Goal: Task Accomplishment & Management: Complete application form

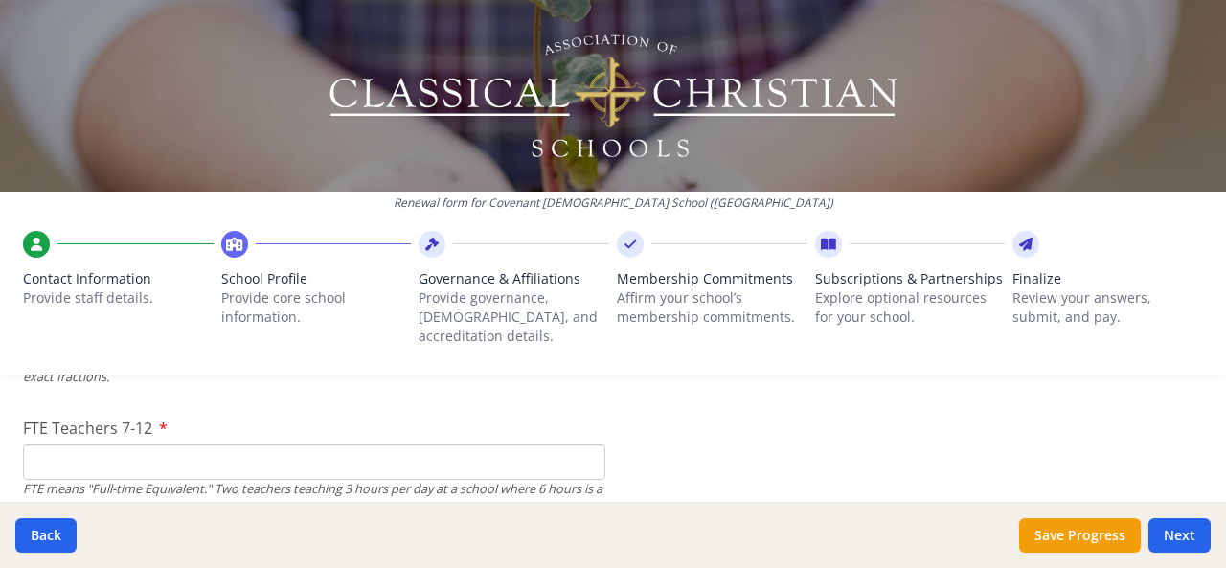
scroll to position [1347, 0]
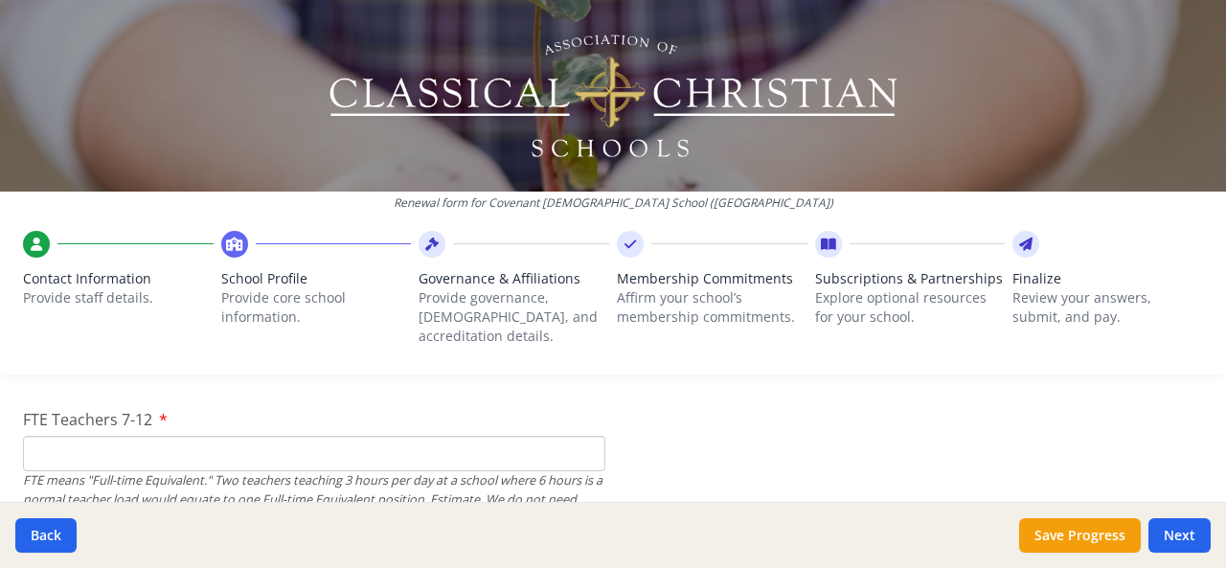
type input "13"
click at [82, 436] on input "FTE Teachers 7-12" at bounding box center [314, 453] width 582 height 35
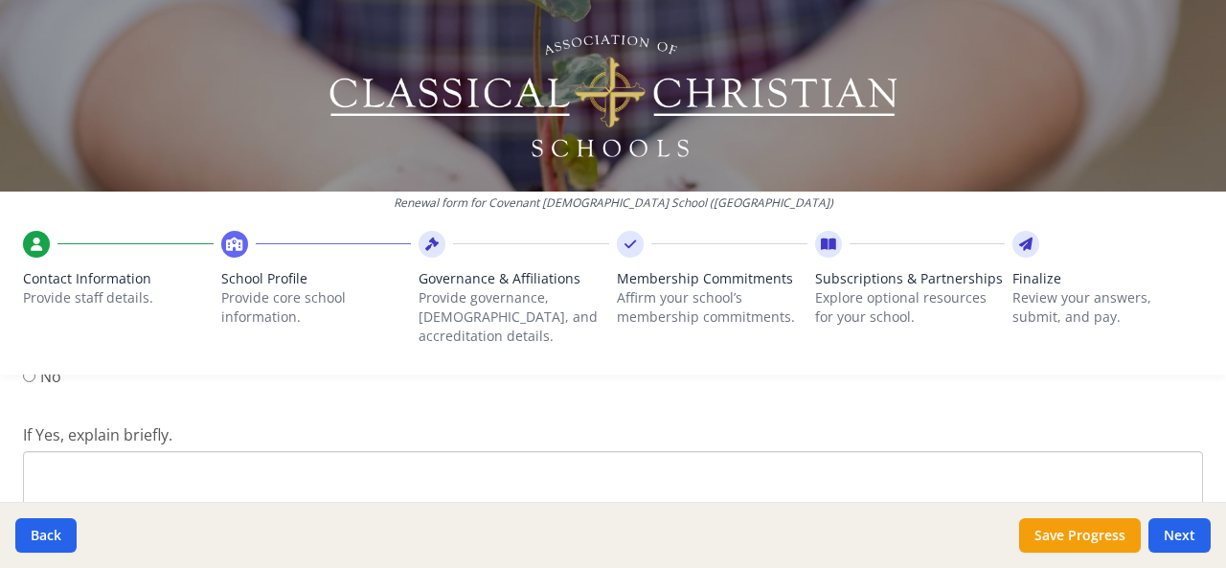
scroll to position [2651, 0]
type input "7"
click at [61, 444] on textarea "If Yes, explain briefly." at bounding box center [613, 498] width 1180 height 128
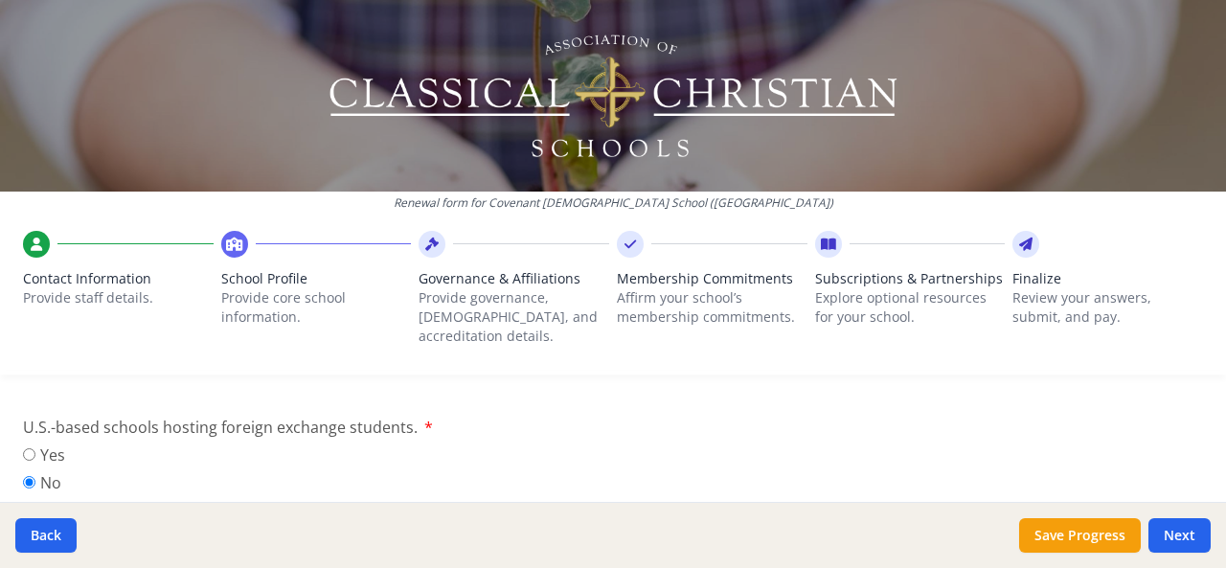
type textarea "e"
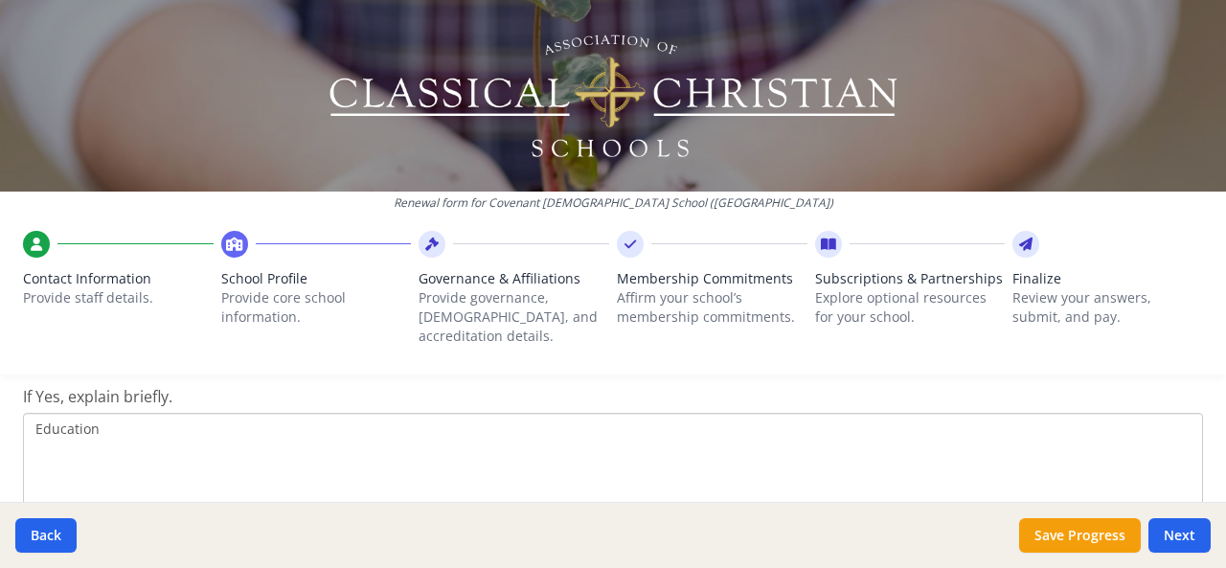
scroll to position [2662, 0]
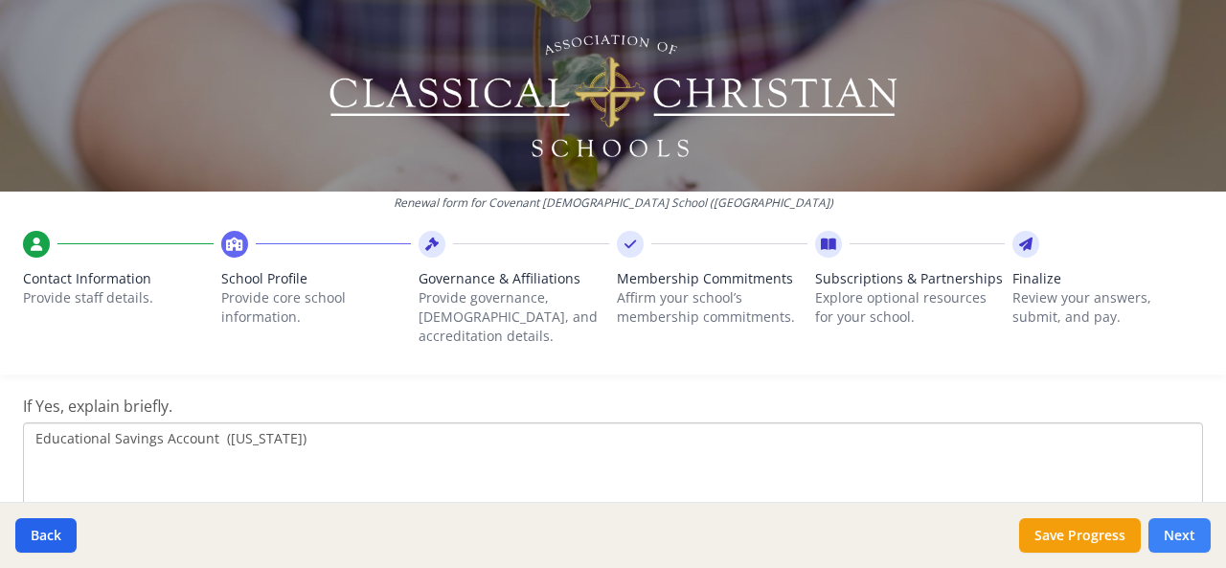
type textarea "Educational Savings Account (Florida)"
click at [1173, 536] on button "Next" at bounding box center [1179, 535] width 62 height 34
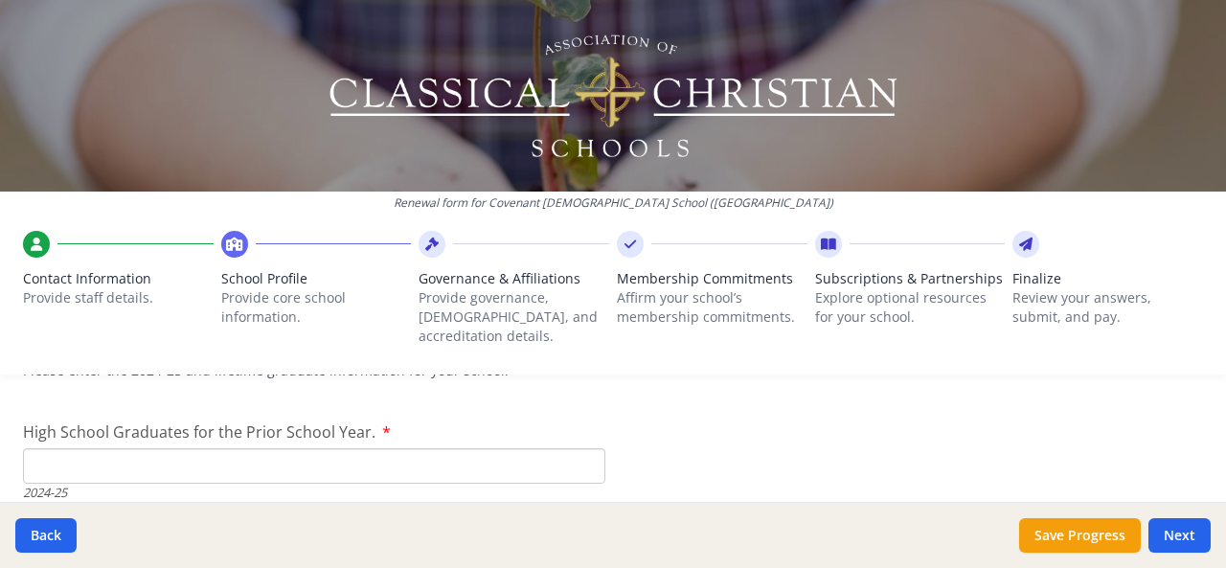
scroll to position [2965, 0]
click at [48, 439] on input "High School Graduates for the Prior School Year." at bounding box center [314, 456] width 582 height 35
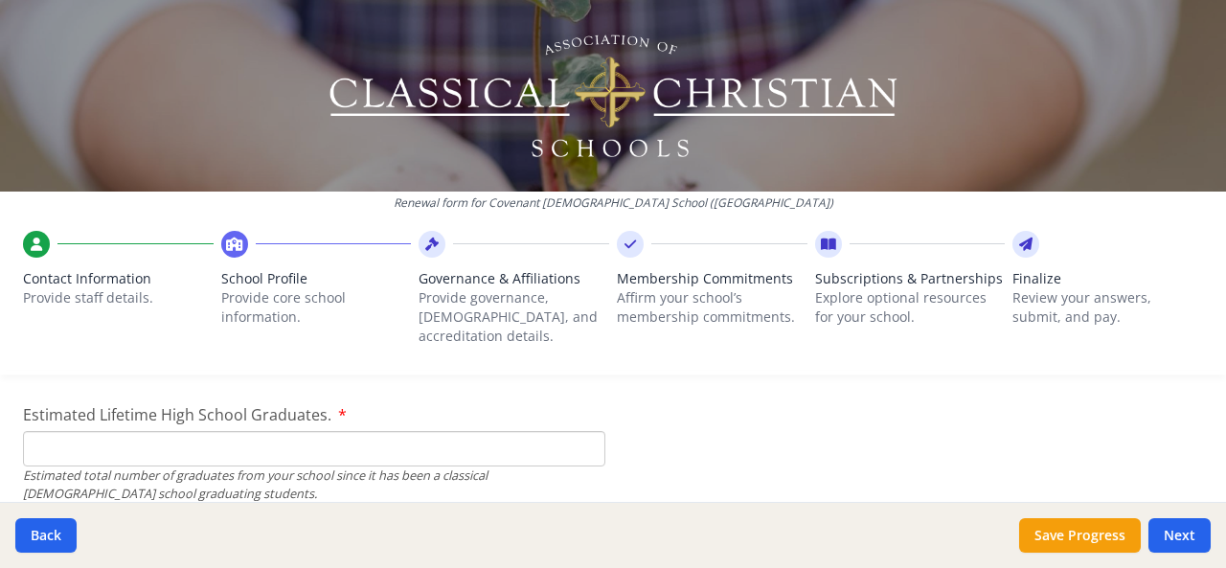
scroll to position [3094, 0]
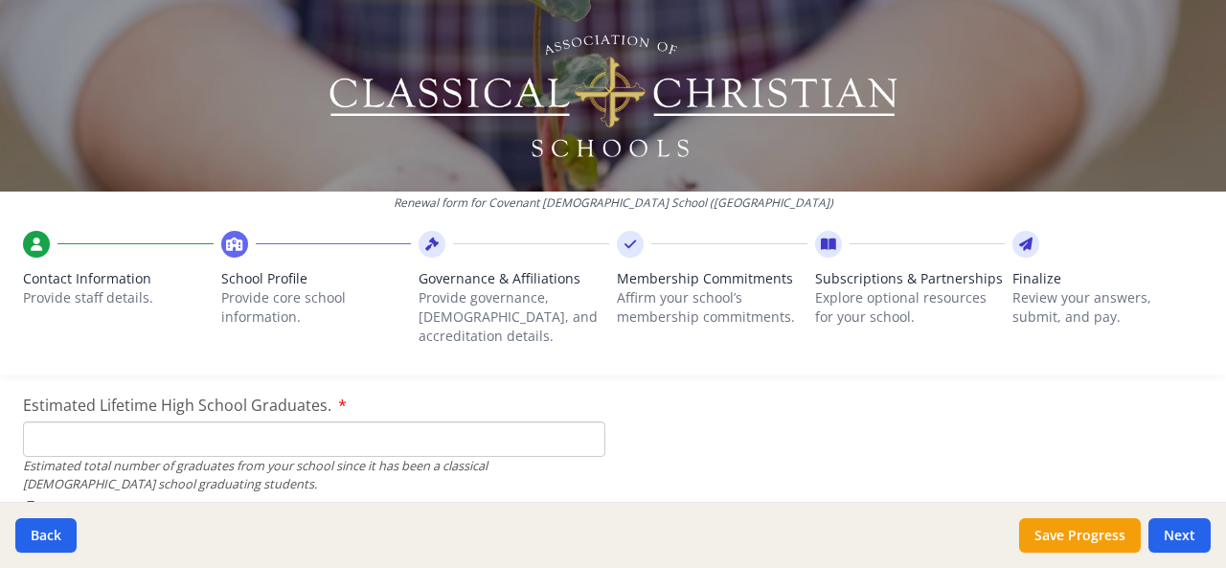
type input "6"
click at [66, 424] on input "Estimated Lifetime High School Graduates." at bounding box center [314, 438] width 582 height 35
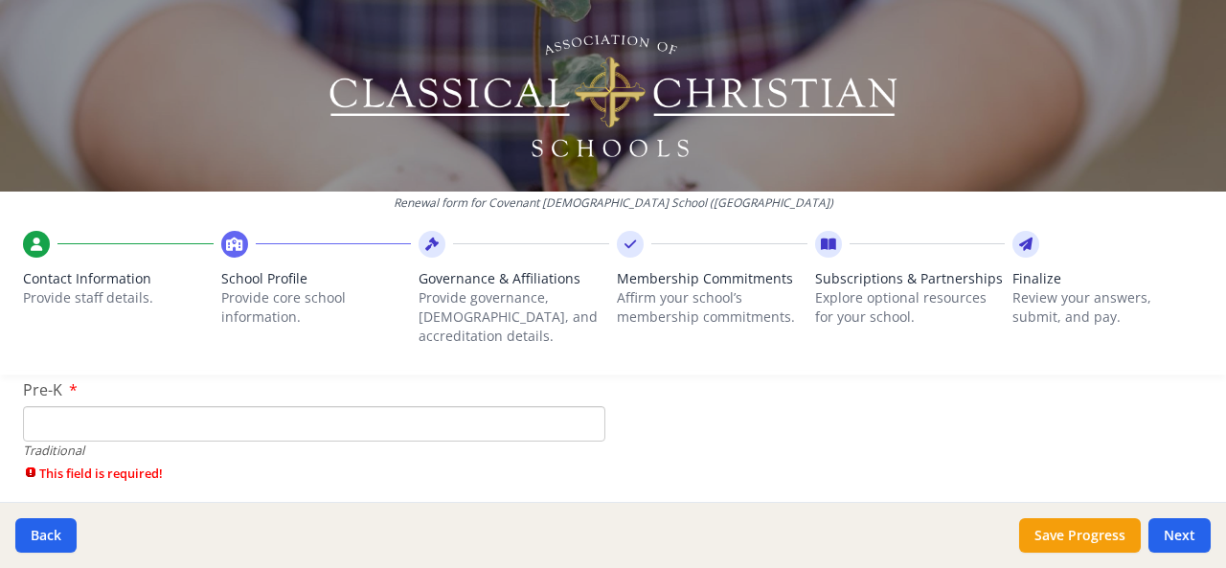
scroll to position [4227, 0]
type input "50"
click at [62, 408] on input "Pre-K" at bounding box center [314, 413] width 582 height 35
type input "40"
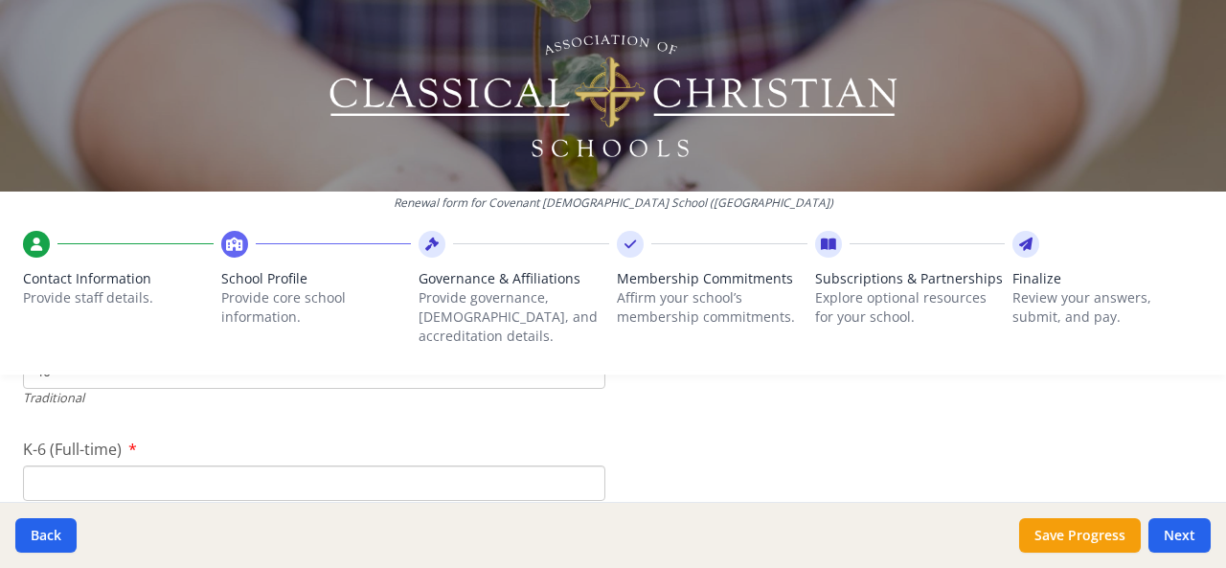
click at [48, 465] on input "K-6 (Full-time)" at bounding box center [314, 482] width 582 height 35
type input "200"
click at [61, 394] on input "7-12 (Full-time)" at bounding box center [314, 411] width 582 height 35
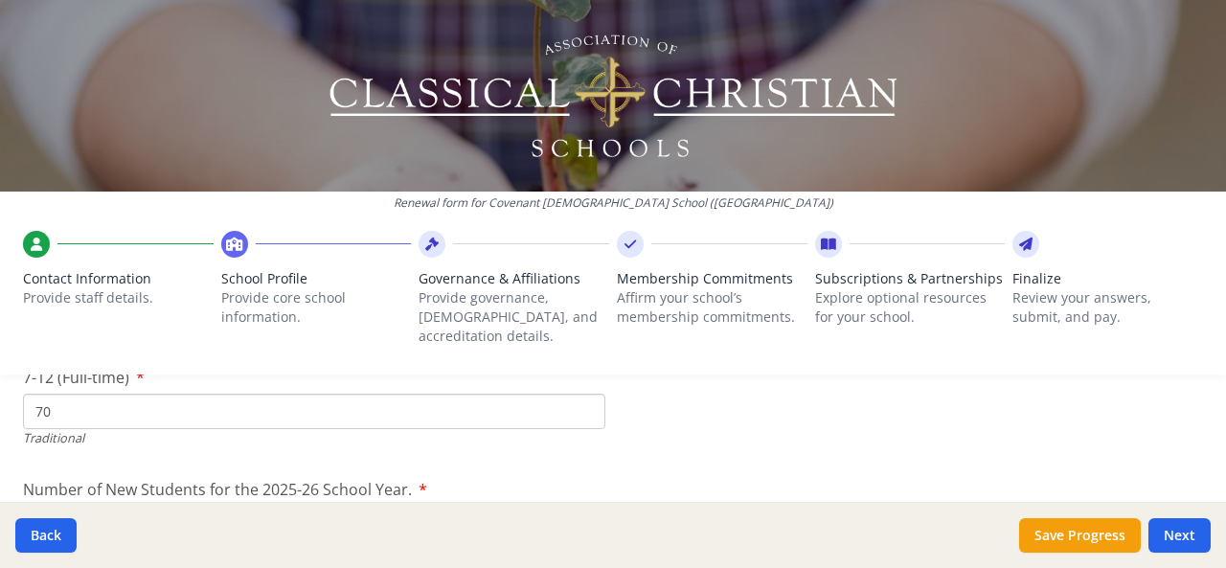
scroll to position [4553, 0]
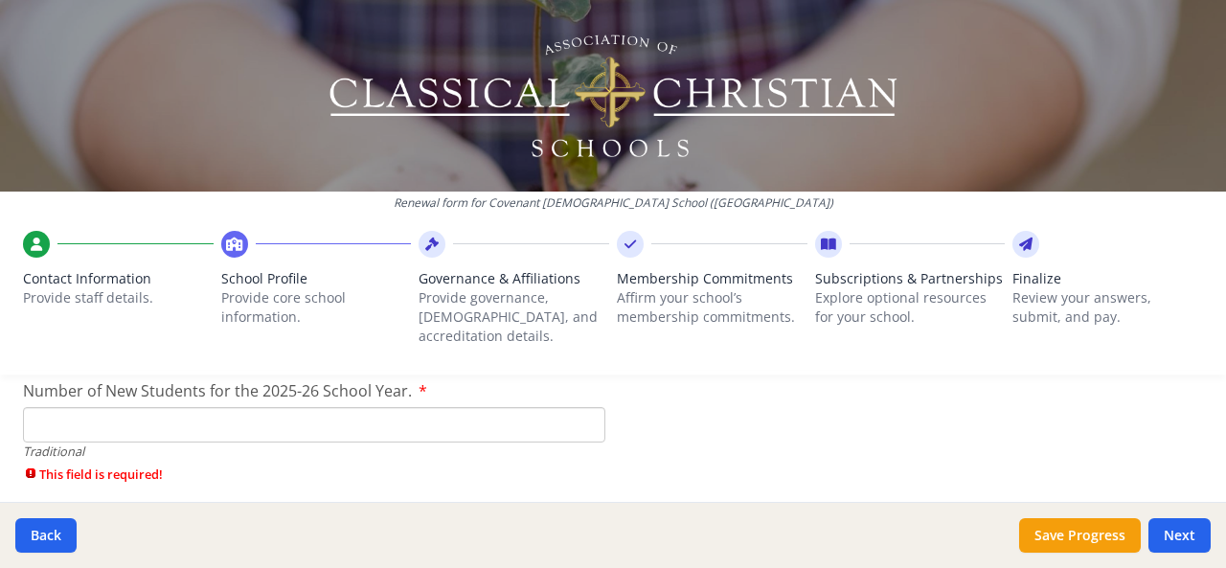
type input "70"
click at [41, 407] on input "Number of New Students for the 2025-26 School Year." at bounding box center [314, 424] width 582 height 35
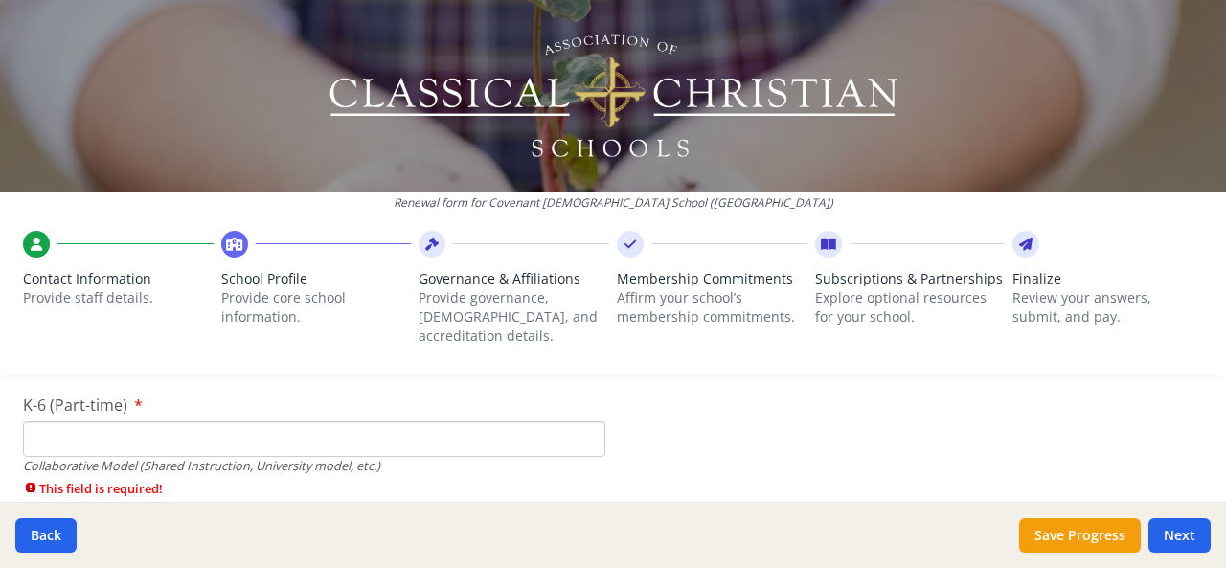
scroll to position [4773, 0]
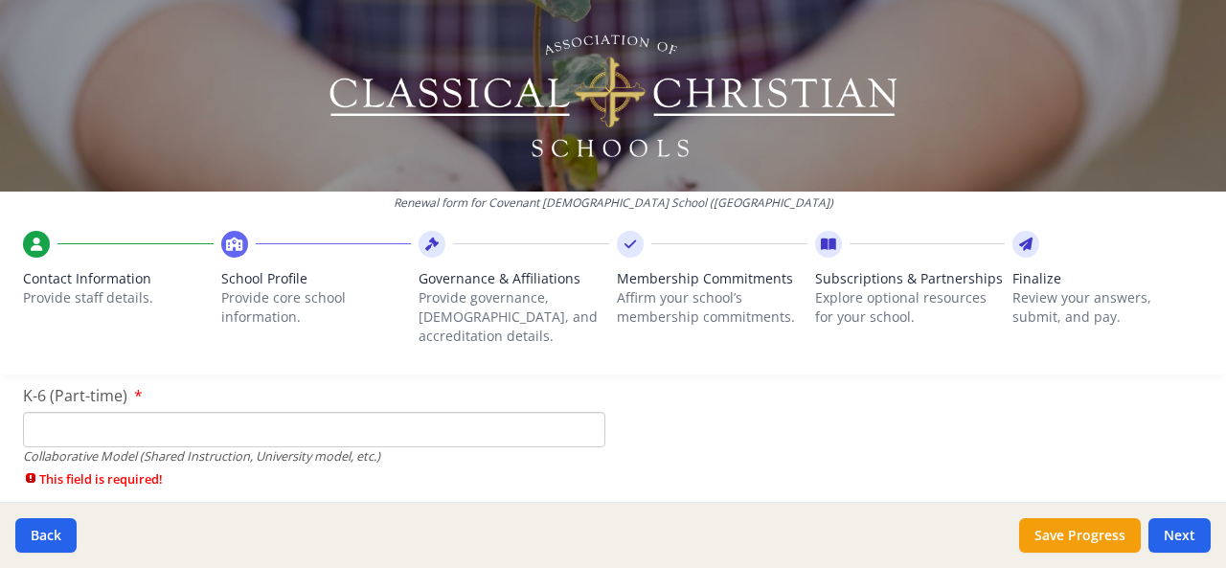
type input "305"
click at [53, 415] on input "K-6 (Part-time)" at bounding box center [314, 429] width 582 height 35
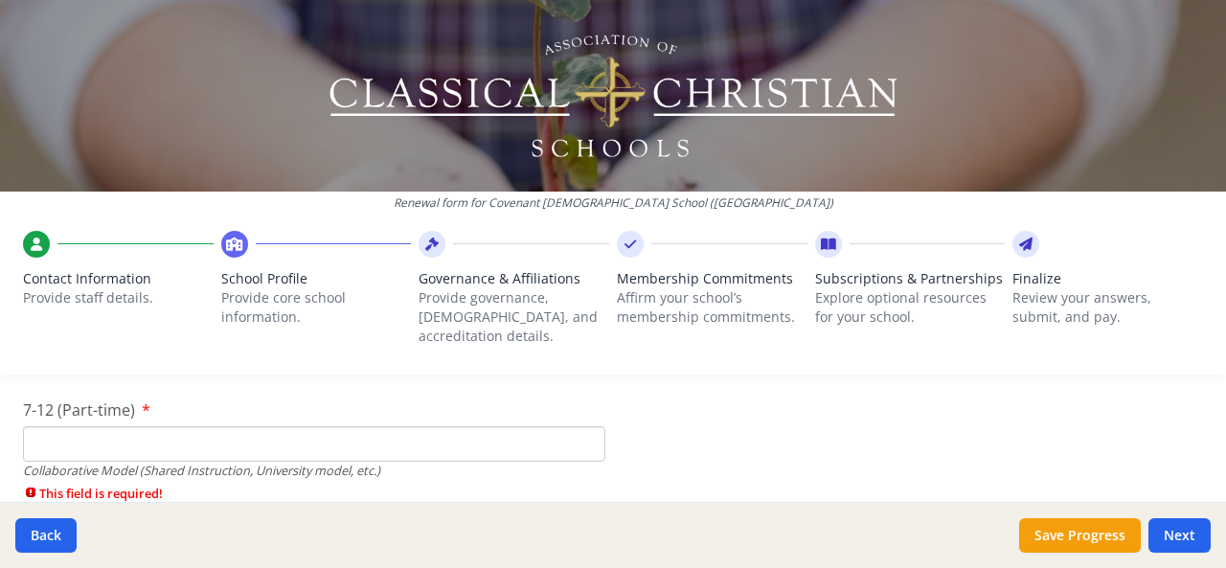
scroll to position [4890, 0]
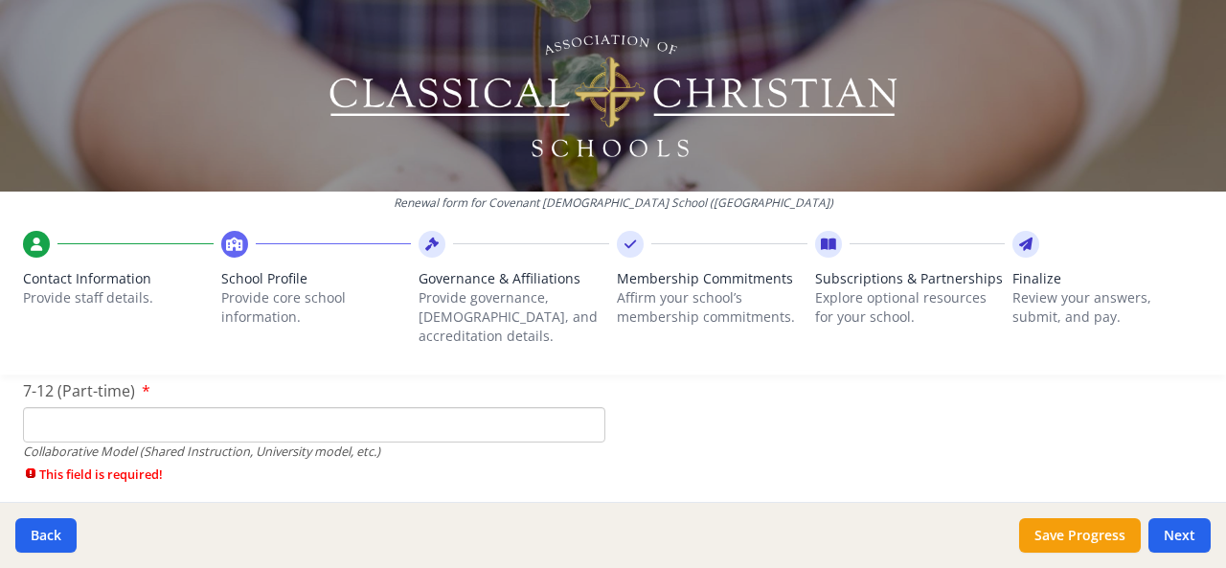
type input "0"
click at [57, 412] on input "7-12 (Part-time)" at bounding box center [314, 424] width 582 height 35
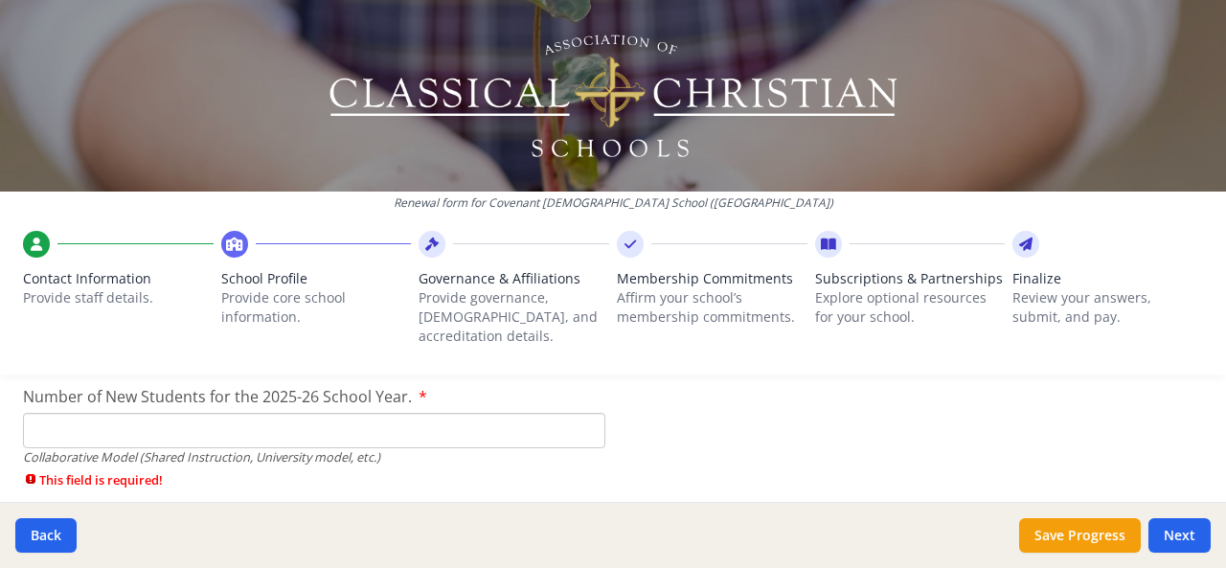
type input "0"
click at [60, 413] on input "Number of New Students for the 2025-26 School Year." at bounding box center [314, 430] width 582 height 35
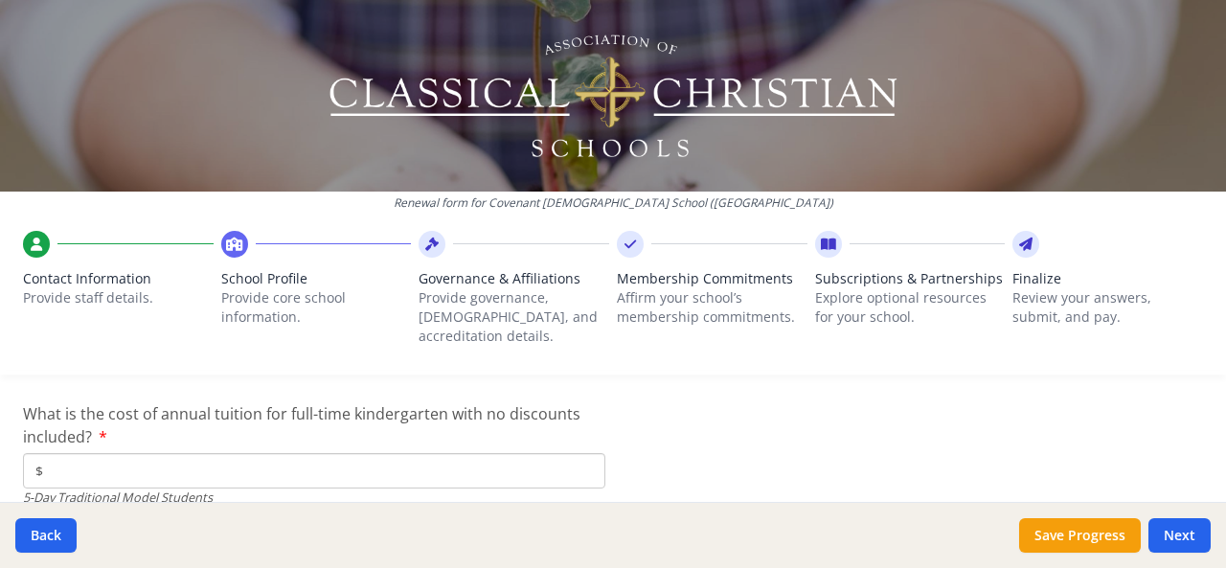
scroll to position [5241, 0]
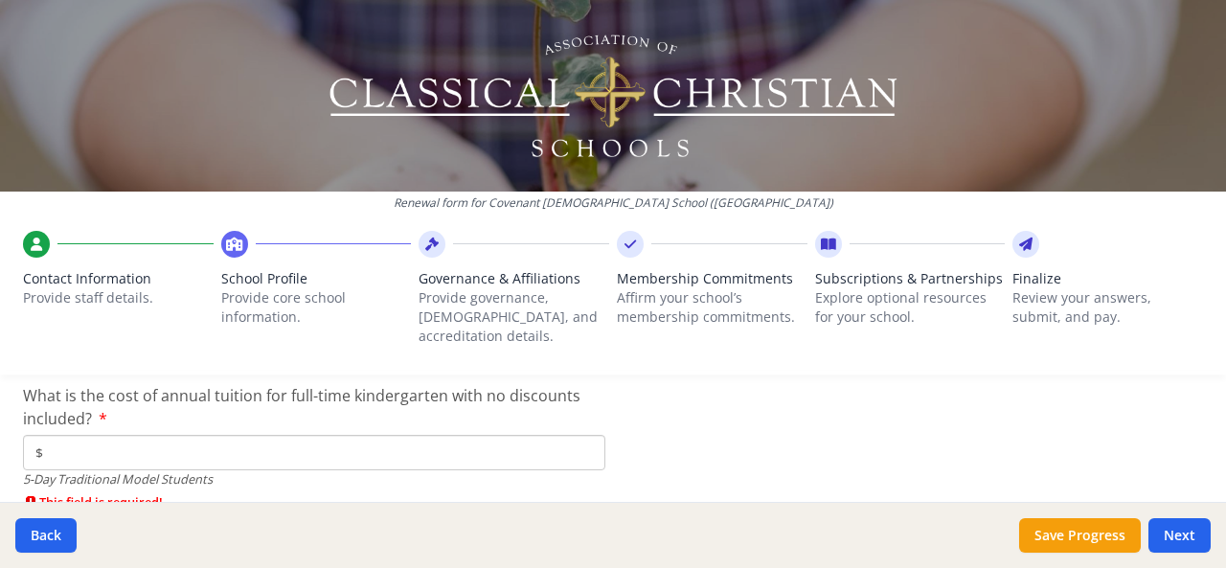
type input "859846"
click at [85, 435] on input "$" at bounding box center [314, 452] width 582 height 35
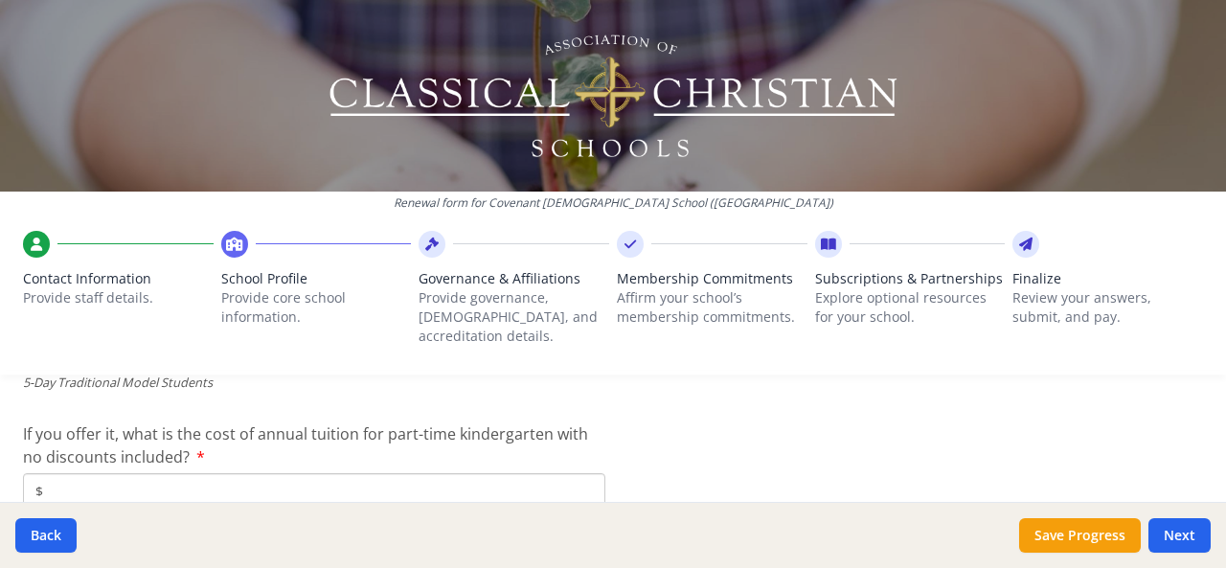
scroll to position [5366, 0]
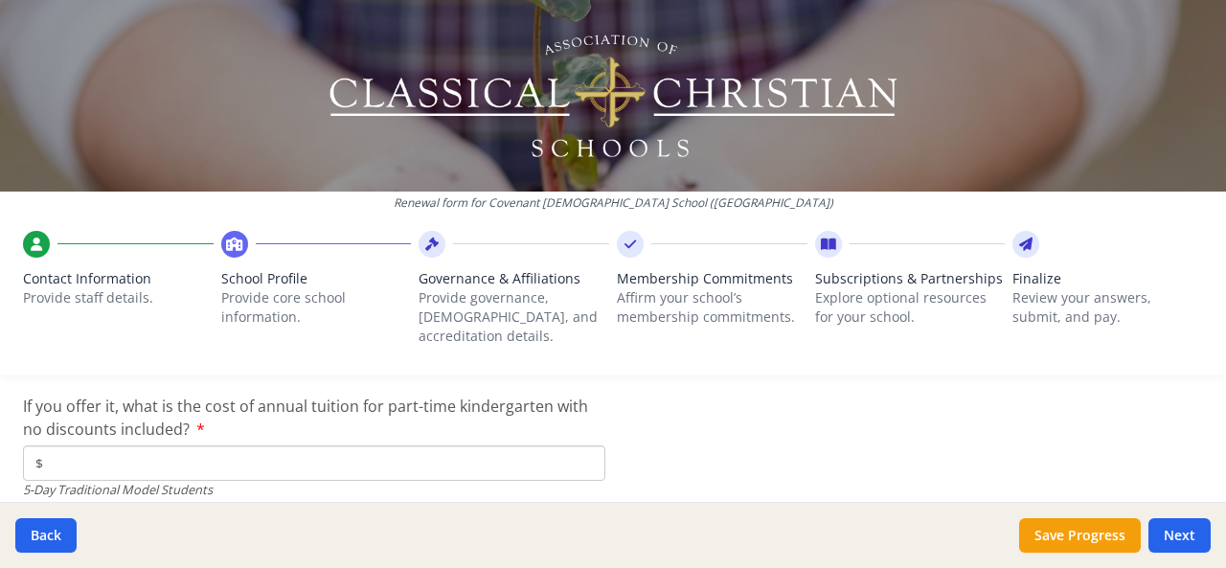
type input "$9 846"
click at [59, 445] on input "$" at bounding box center [314, 462] width 582 height 35
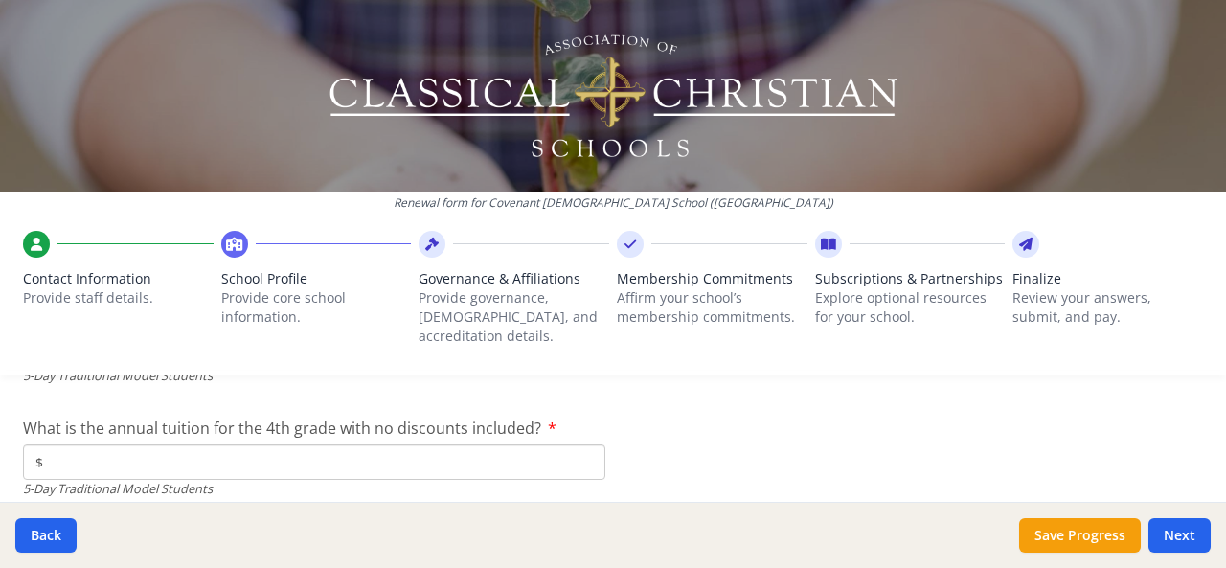
scroll to position [5489, 0]
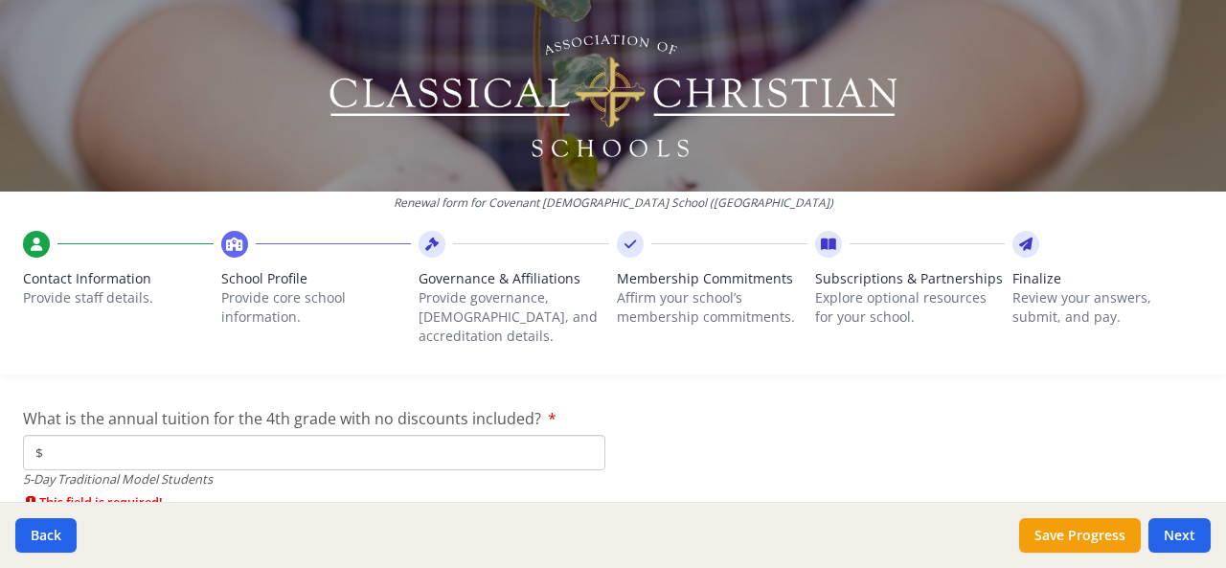
type input "$0"
click at [85, 436] on input "$" at bounding box center [314, 452] width 582 height 35
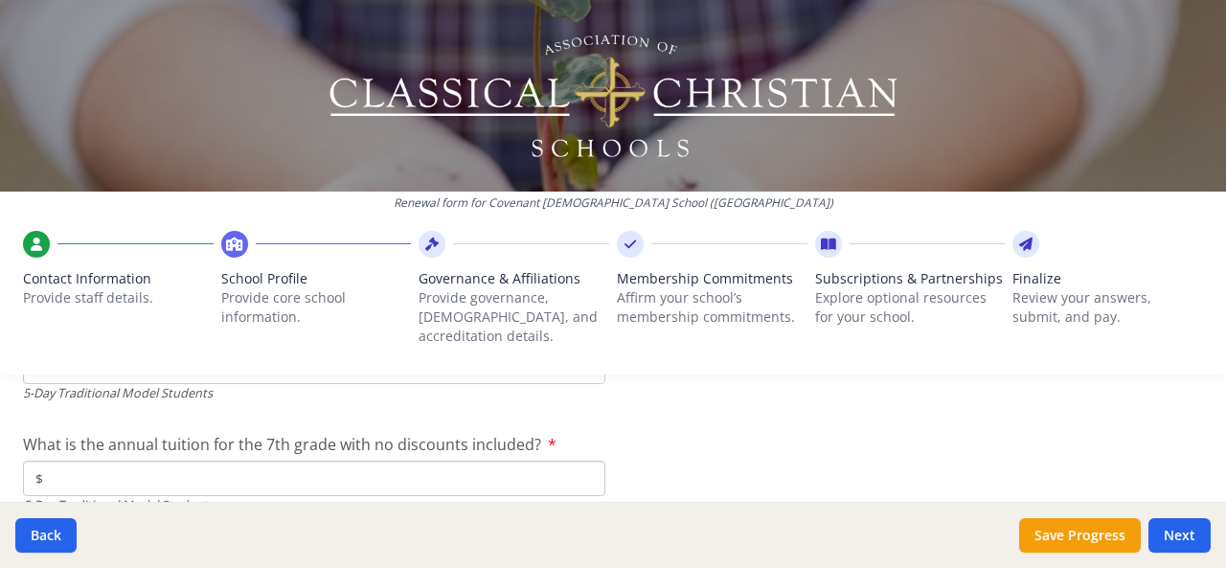
scroll to position [5585, 0]
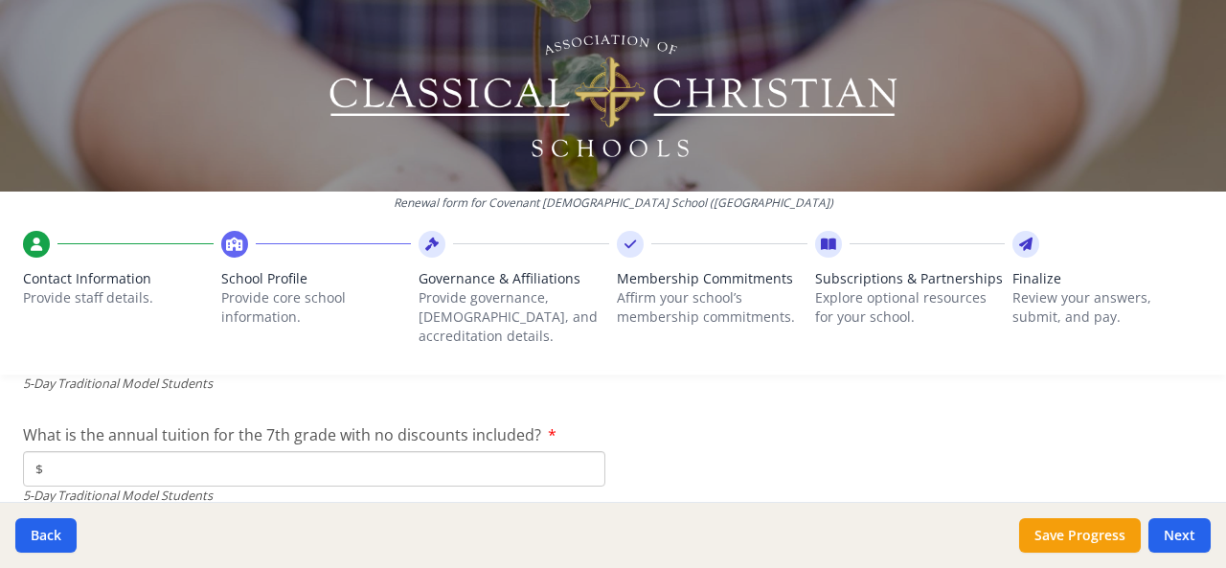
type input "$9 915"
click at [69, 451] on input "$" at bounding box center [314, 468] width 582 height 35
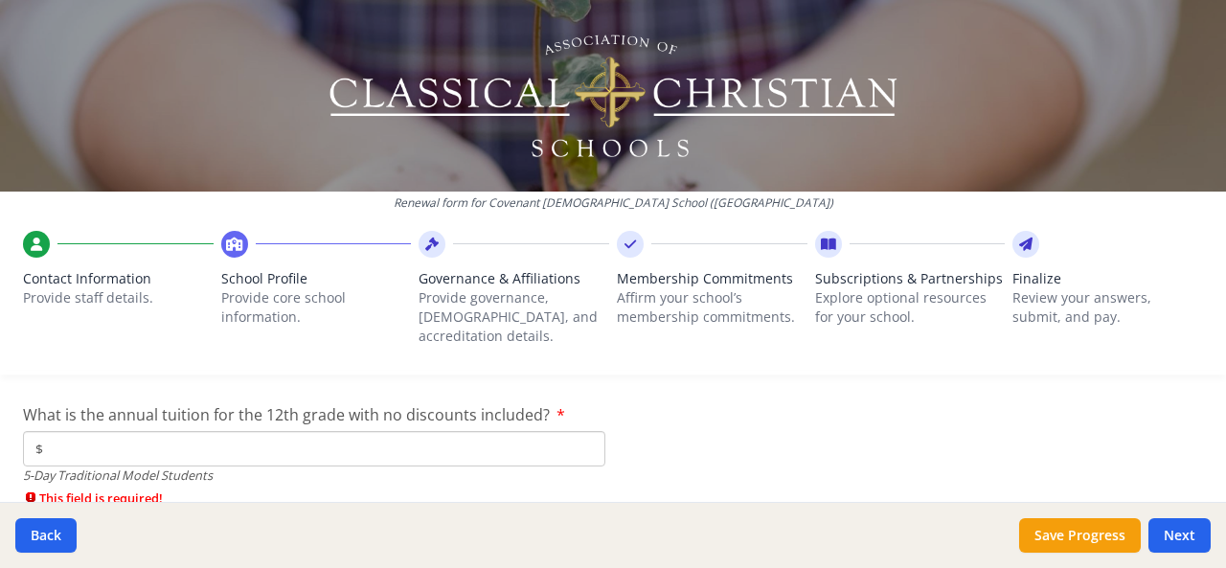
scroll to position [5726, 0]
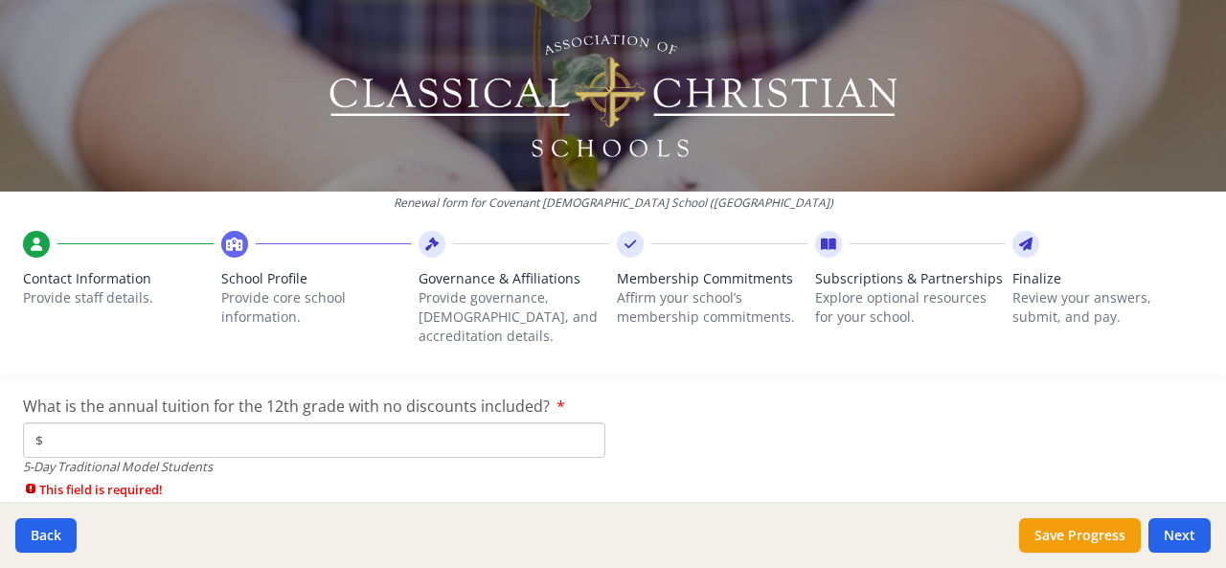
type input "$9 915"
click at [67, 422] on input "$" at bounding box center [314, 439] width 582 height 35
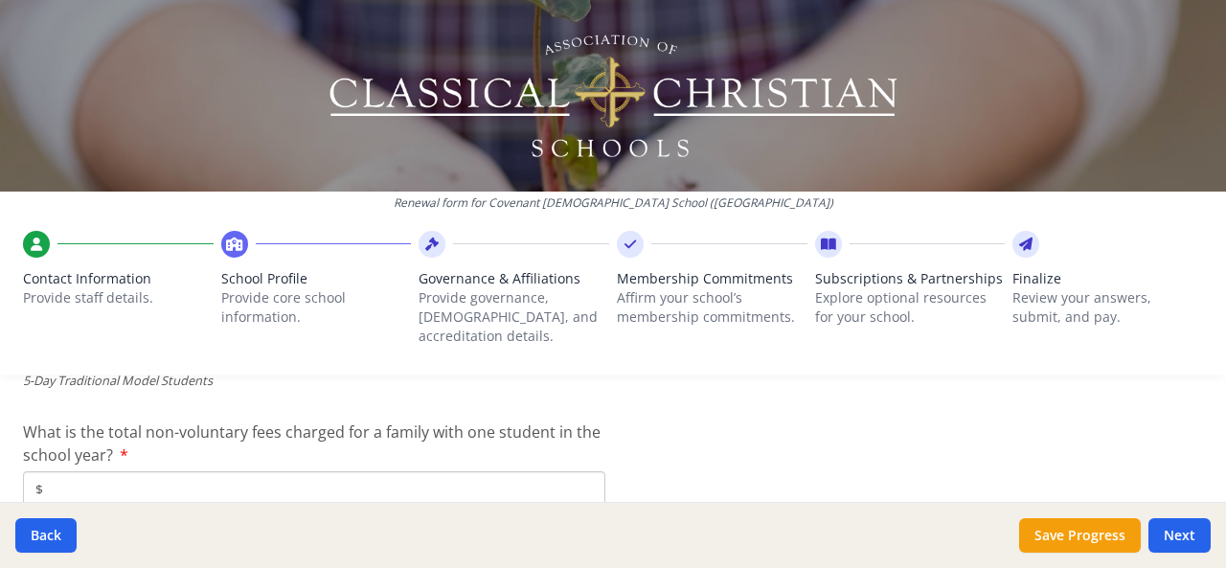
scroll to position [5820, 0]
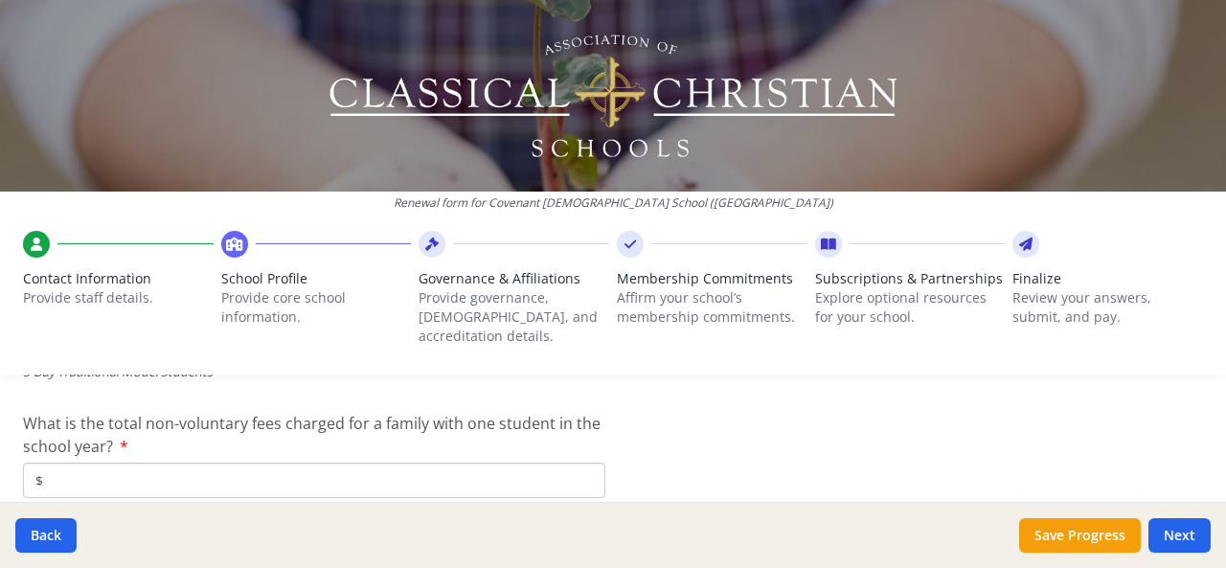
type input "$9 976"
click at [61, 463] on input "$" at bounding box center [314, 480] width 582 height 35
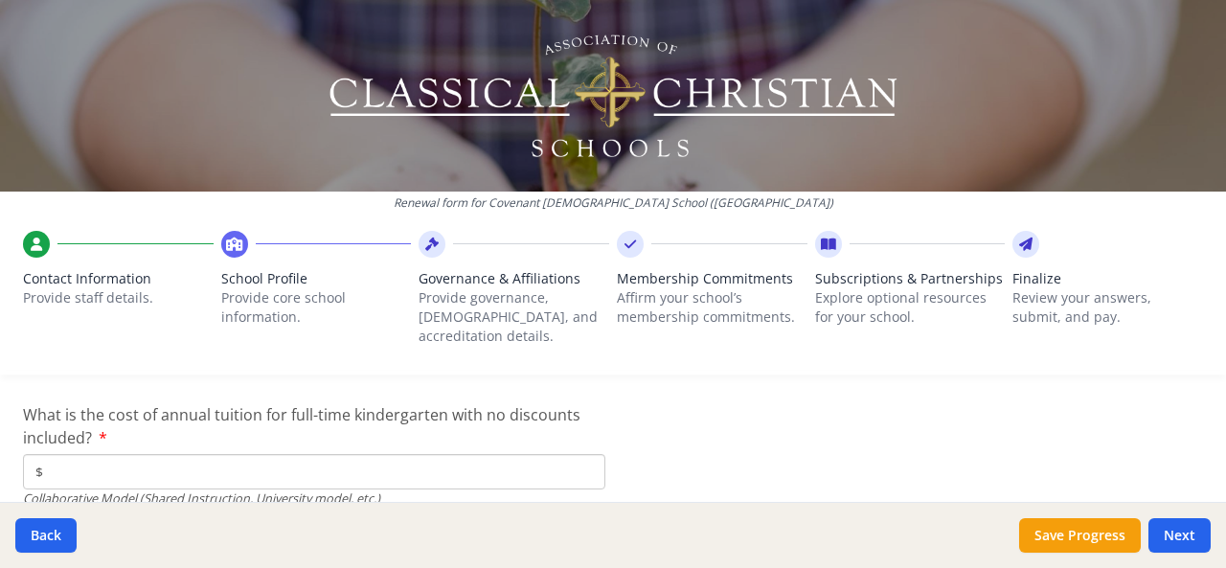
scroll to position [6087, 0]
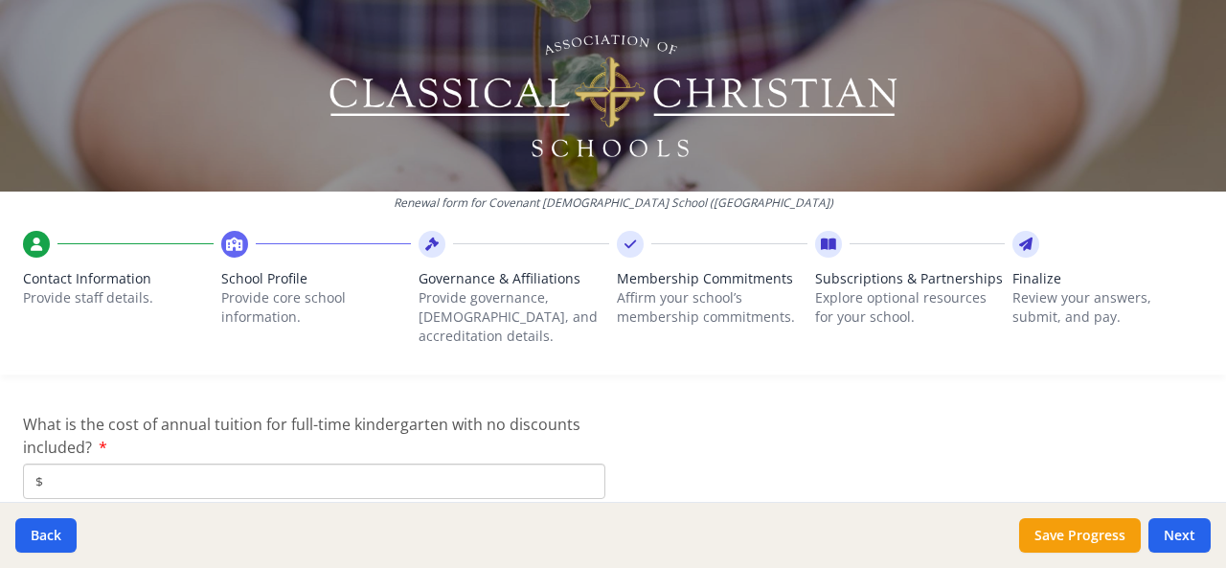
type input "$500"
click at [85, 464] on input "$" at bounding box center [314, 480] width 582 height 35
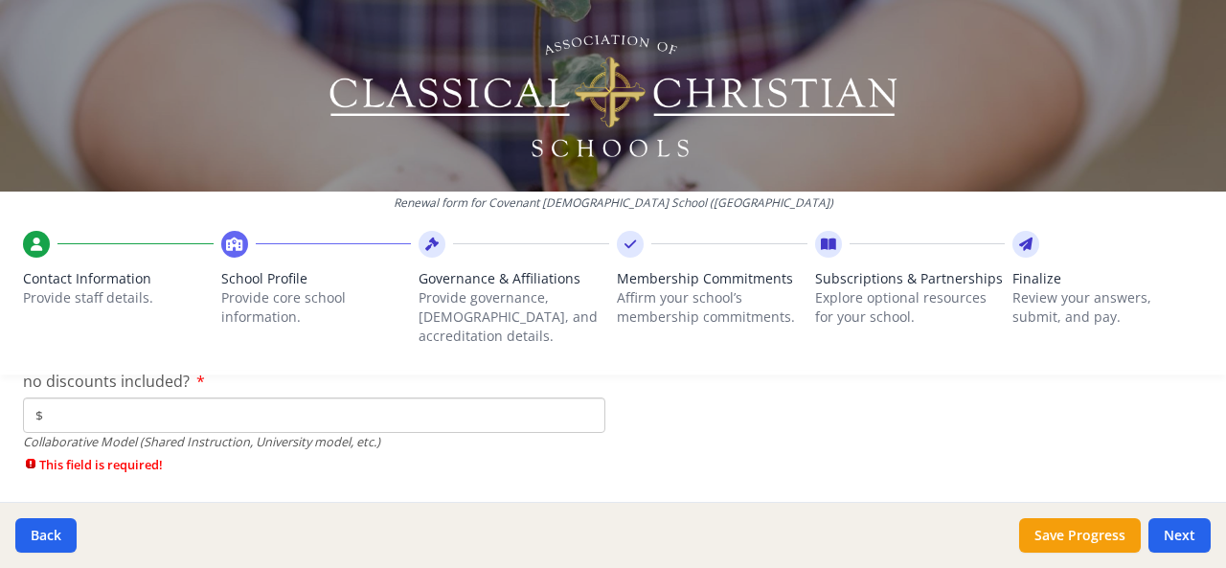
scroll to position [6297, 0]
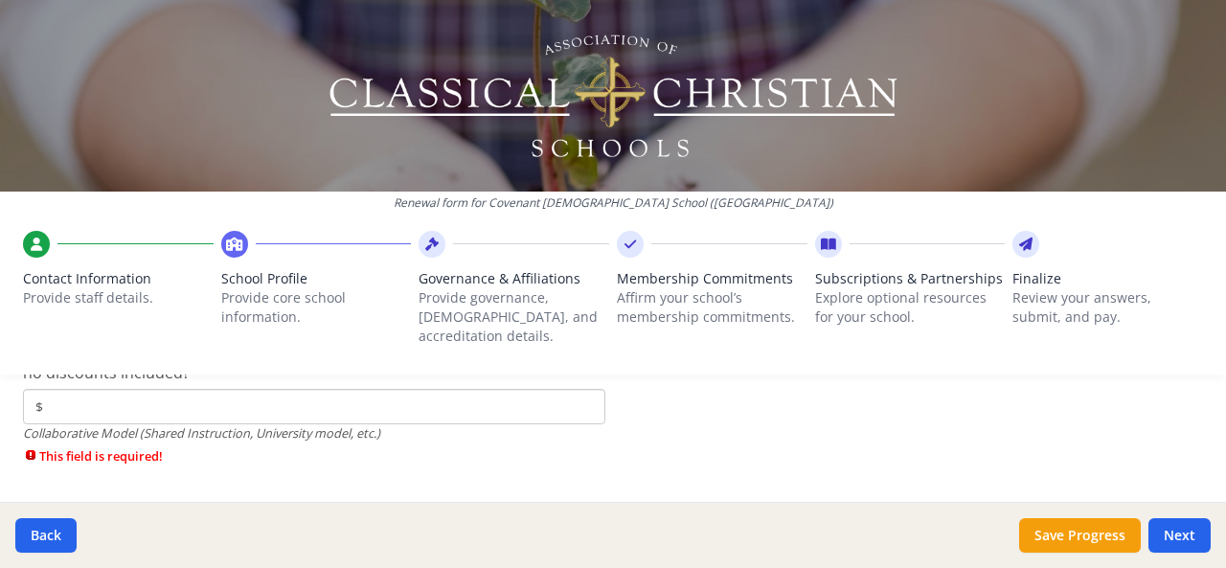
type input "$0"
click at [50, 389] on input "$" at bounding box center [314, 406] width 582 height 35
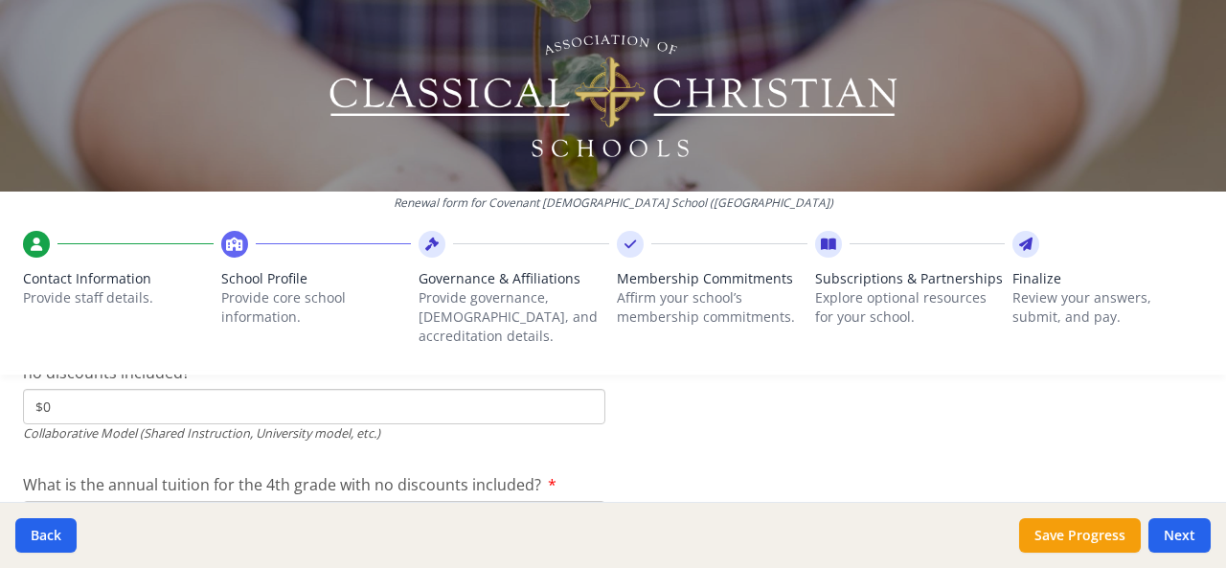
scroll to position [6409, 0]
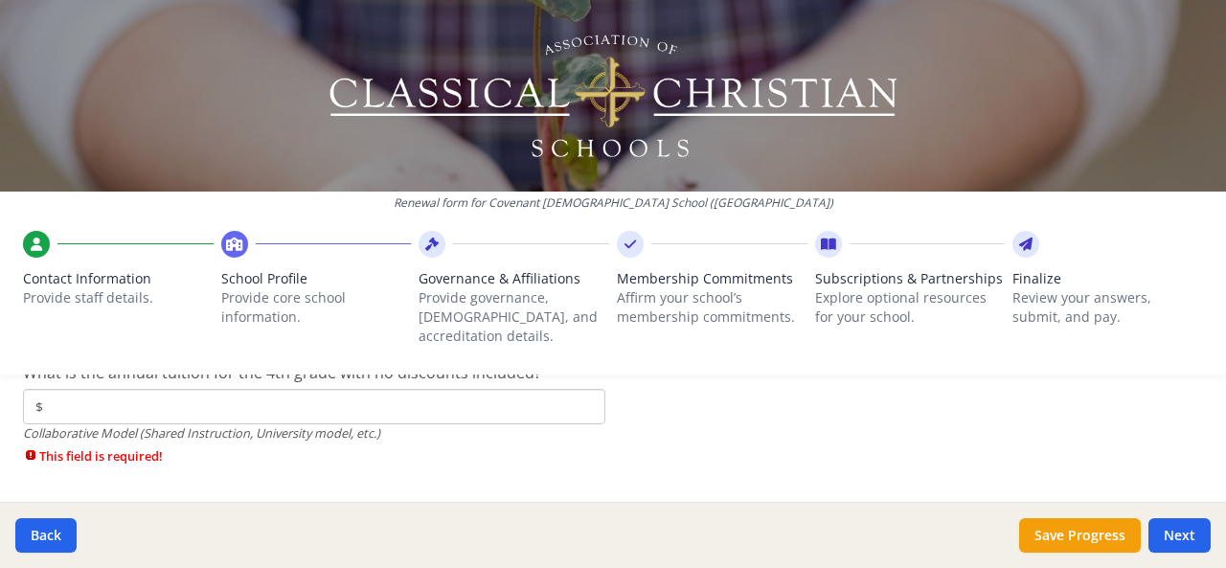
type input "$0"
click at [104, 395] on input "$" at bounding box center [314, 406] width 582 height 35
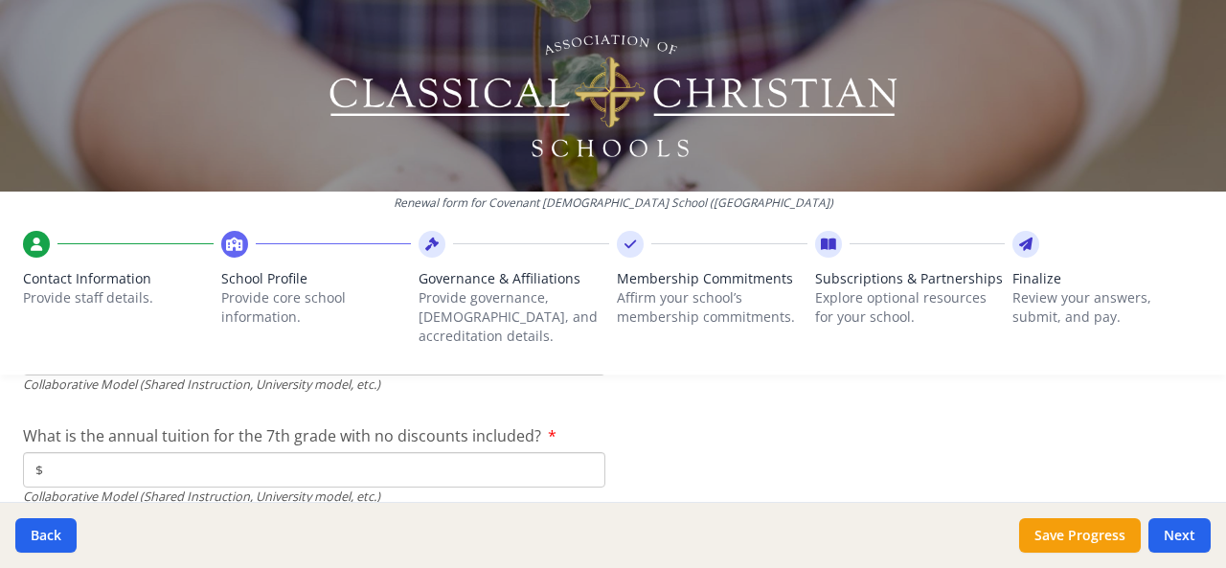
scroll to position [6494, 0]
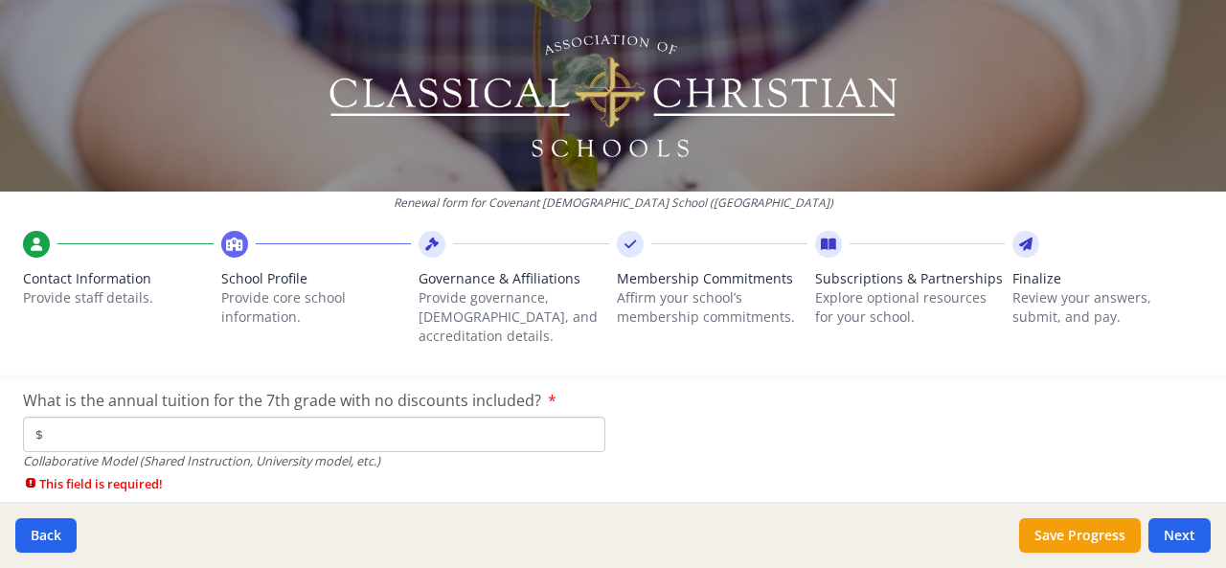
type input "$0"
click at [163, 417] on input "$" at bounding box center [314, 434] width 582 height 35
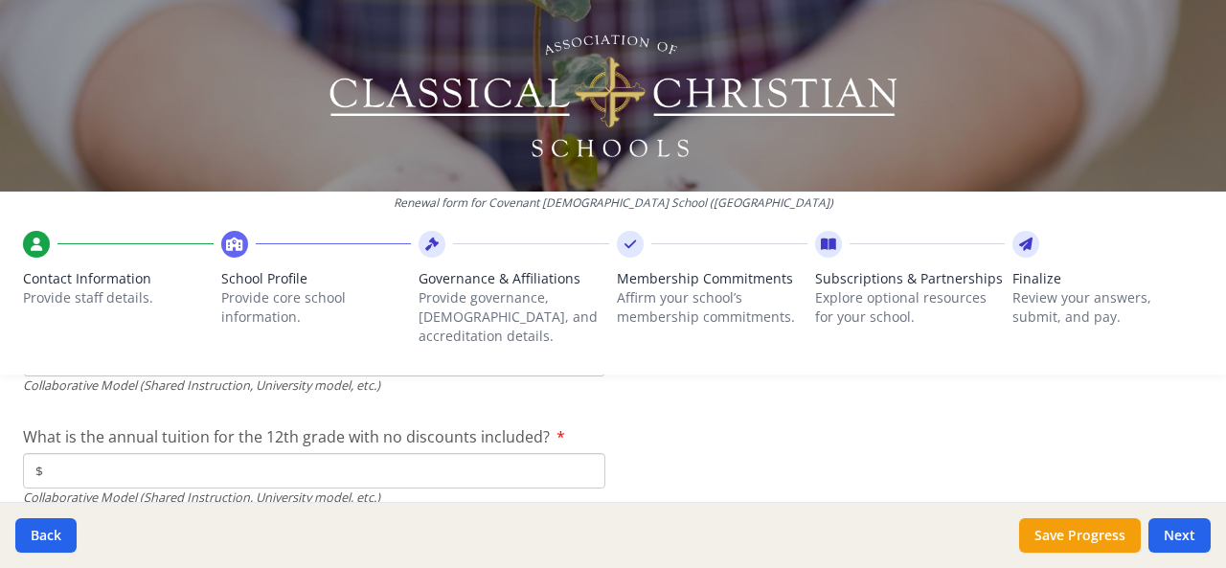
scroll to position [6586, 0]
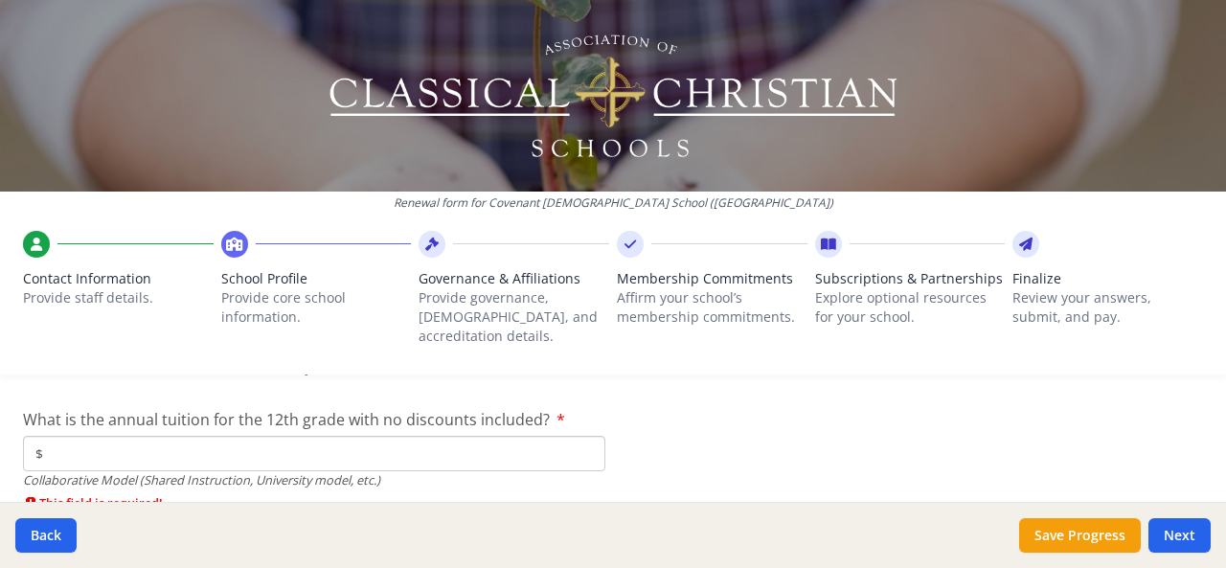
type input "$0"
click at [51, 436] on input "$" at bounding box center [314, 453] width 582 height 35
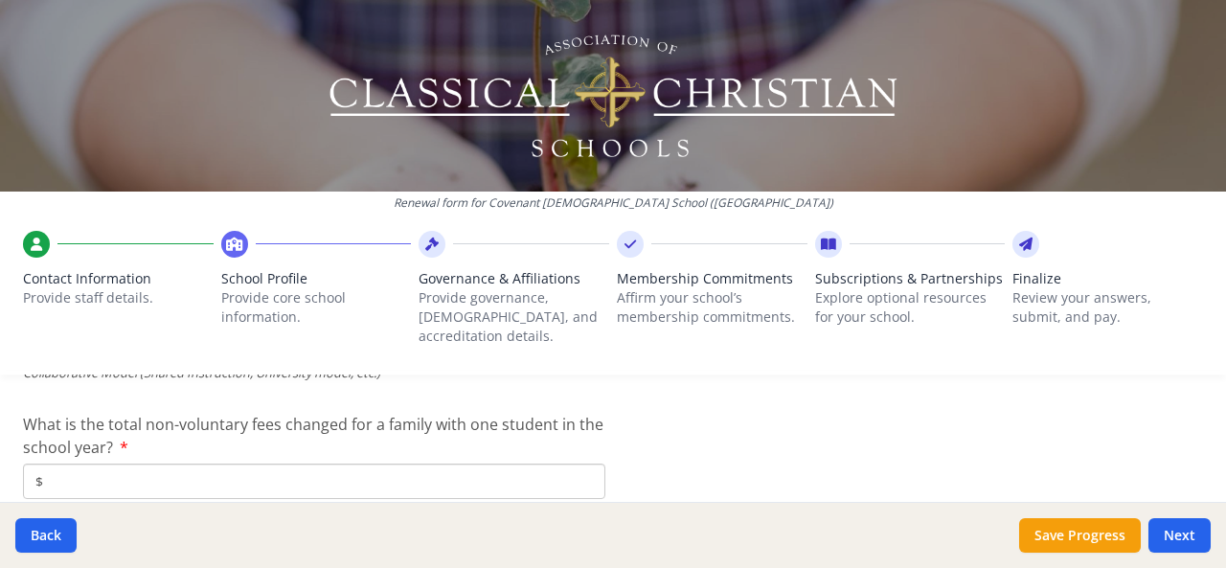
scroll to position [6696, 0]
type input "$0"
click at [105, 462] on input "$" at bounding box center [314, 479] width 582 height 35
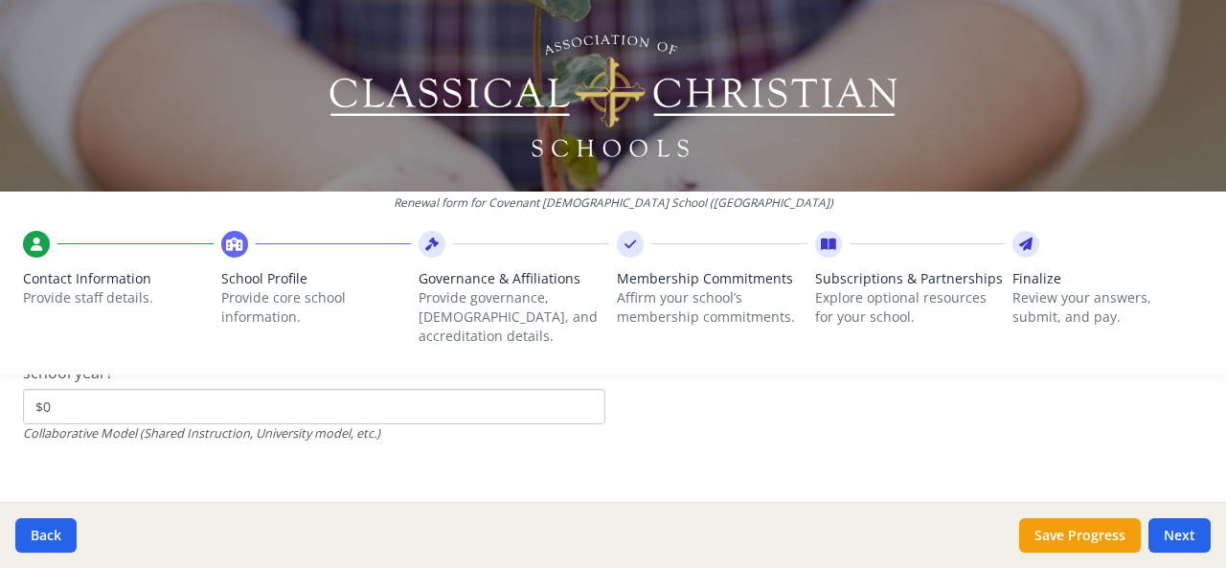
scroll to position [6768, 0]
type input "$0"
click at [1078, 536] on button "Save Progress" at bounding box center [1080, 535] width 122 height 34
type input "(850) 763-2104"
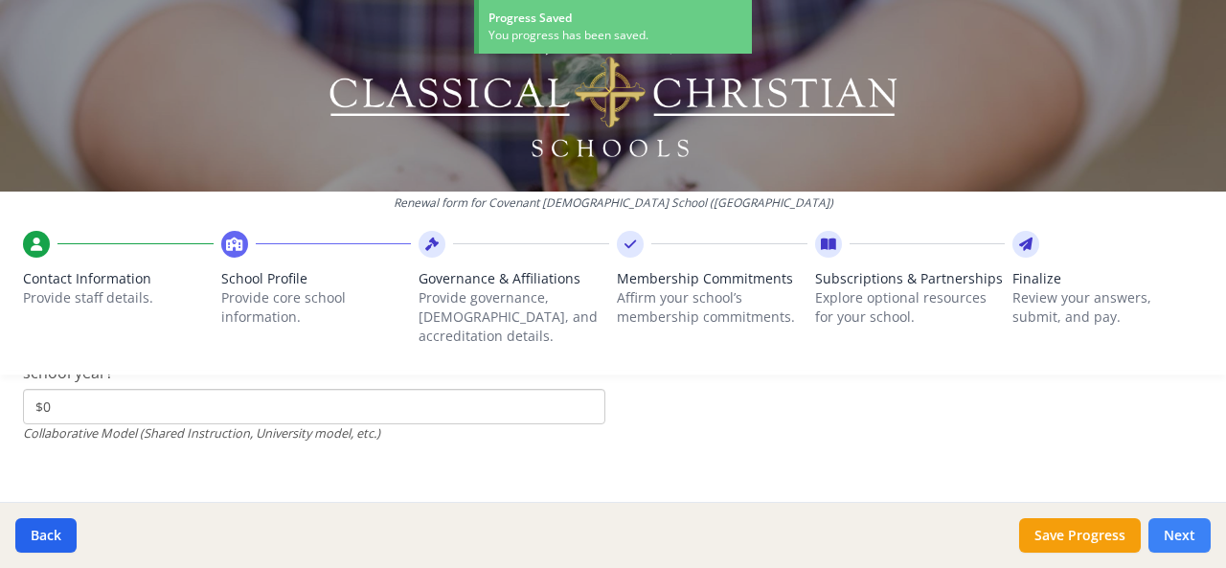
click at [1186, 536] on button "Next" at bounding box center [1179, 535] width 62 height 34
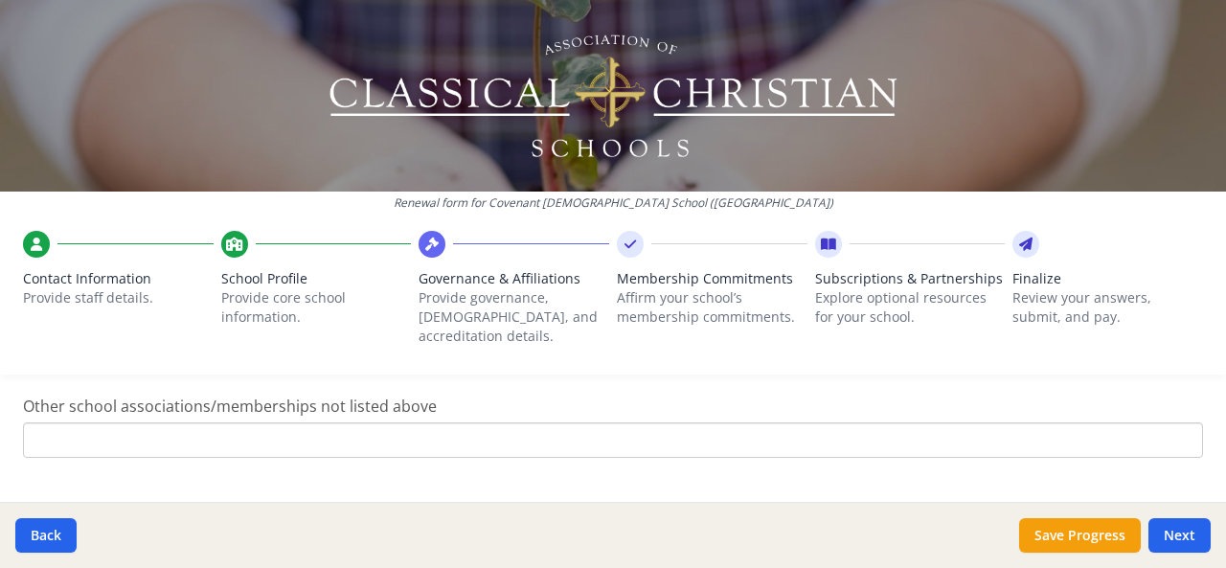
scroll to position [1693, 0]
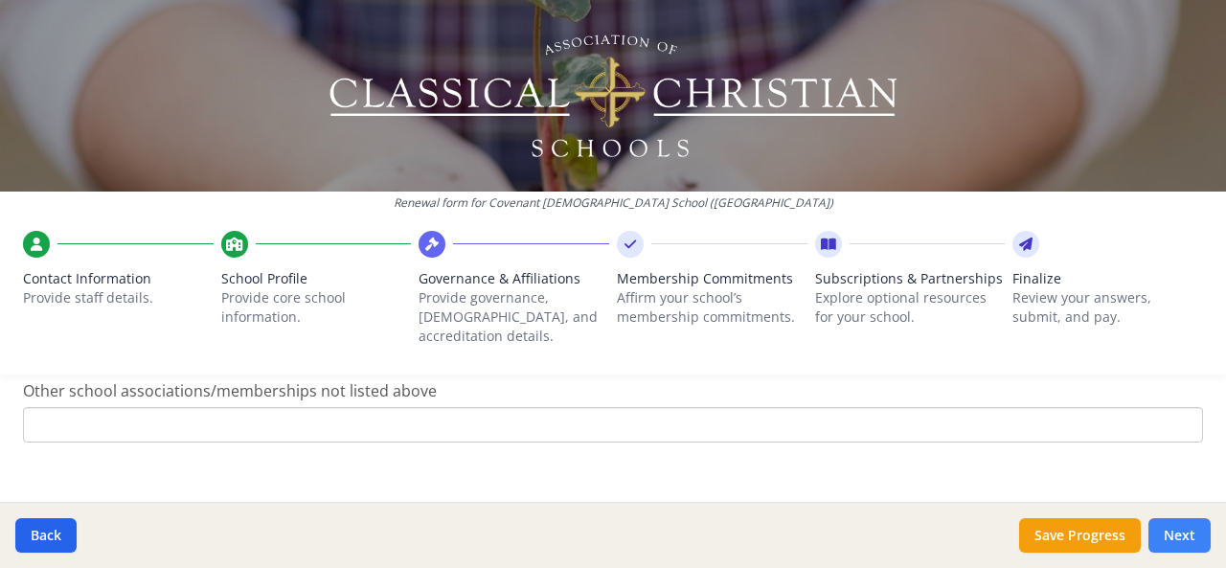
click at [1180, 539] on button "Next" at bounding box center [1179, 535] width 62 height 34
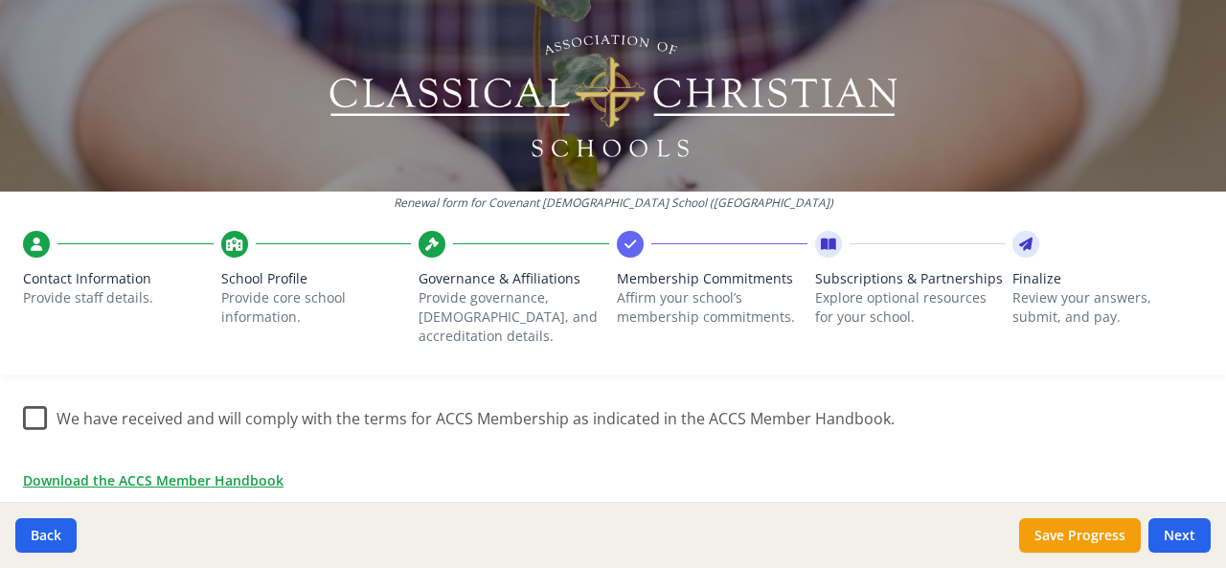
click at [28, 394] on label "We have received and will comply with the terms for ACCS Membership as indicate…" at bounding box center [458, 414] width 871 height 41
click at [0, 0] on input "We have received and will comply with the terms for ACCS Membership as indicate…" at bounding box center [0, 0] width 0 height 0
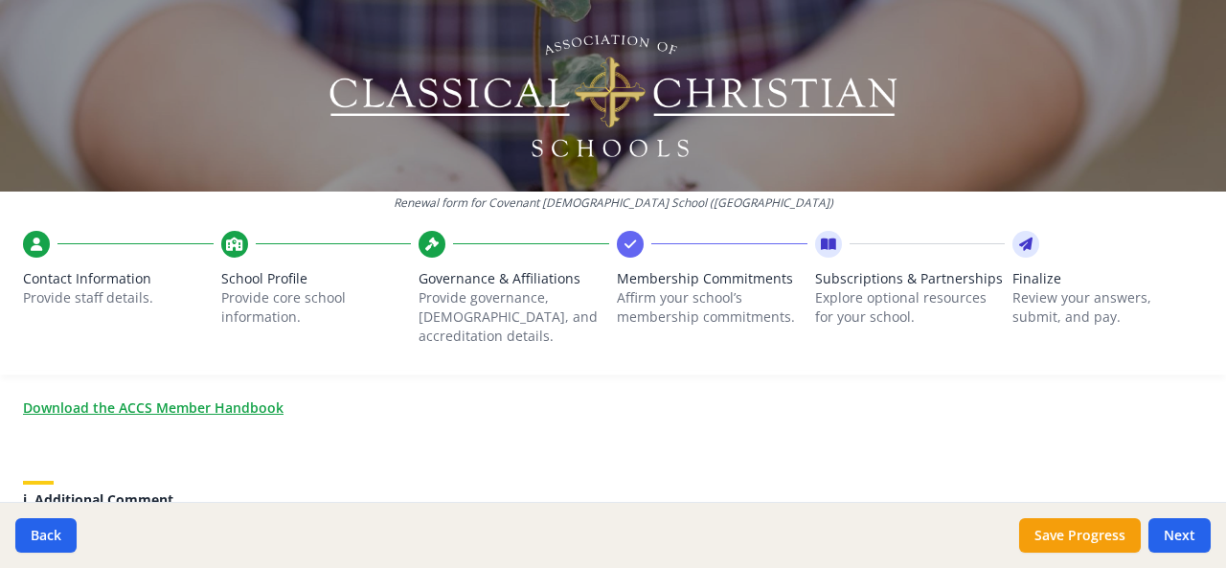
scroll to position [1808, 0]
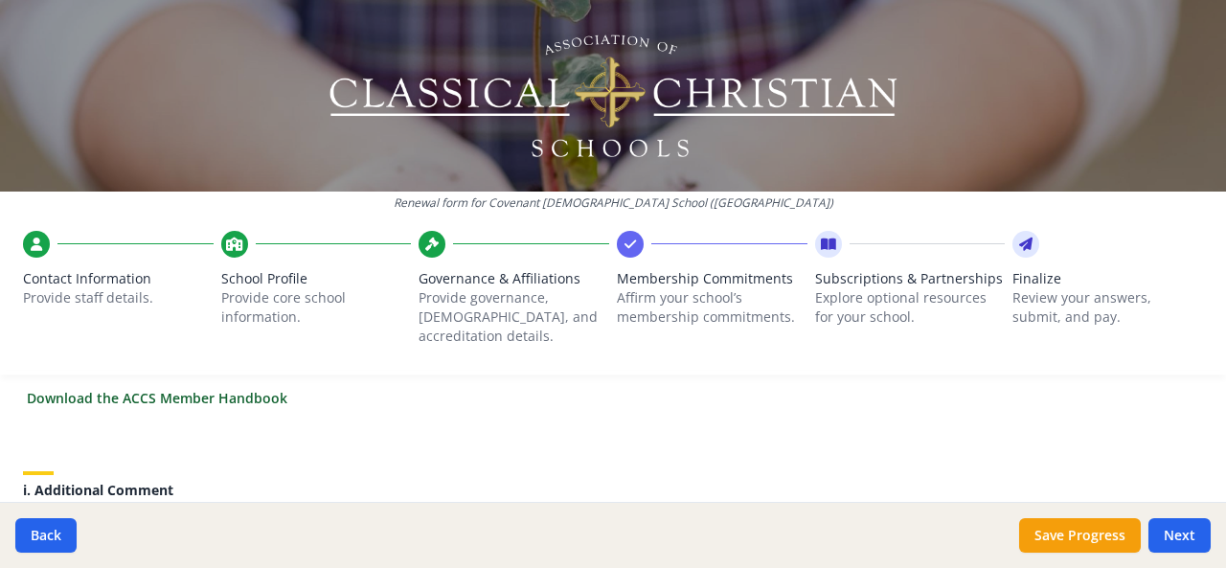
click at [234, 388] on link "Download the ACCS Member Handbook" at bounding box center [157, 398] width 260 height 20
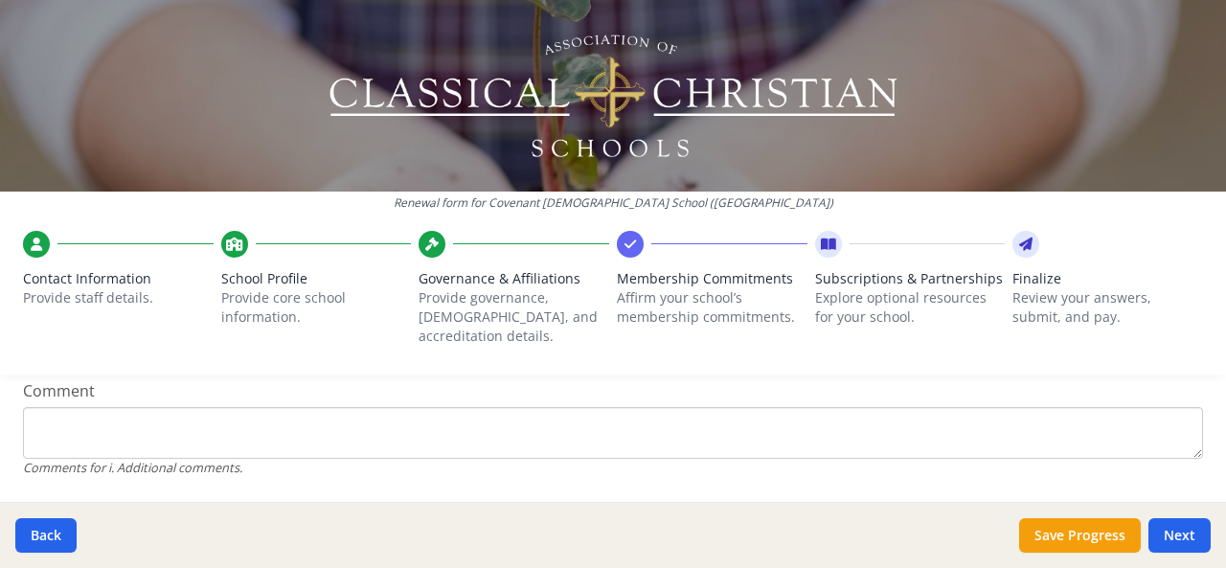
scroll to position [2001, 0]
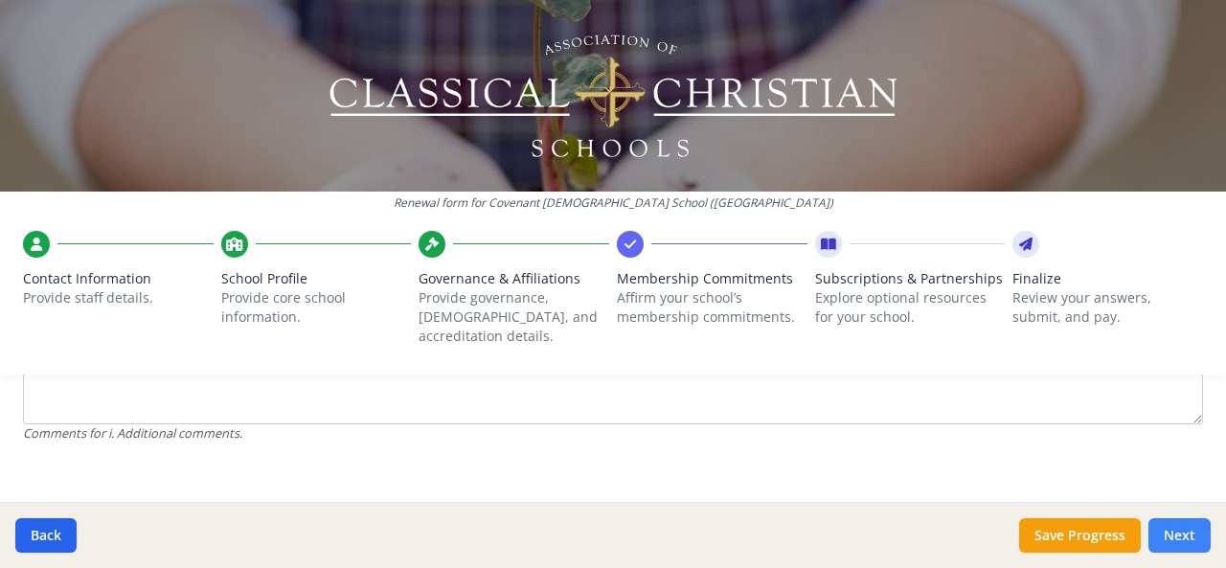
click at [1177, 535] on button "Next" at bounding box center [1179, 535] width 62 height 34
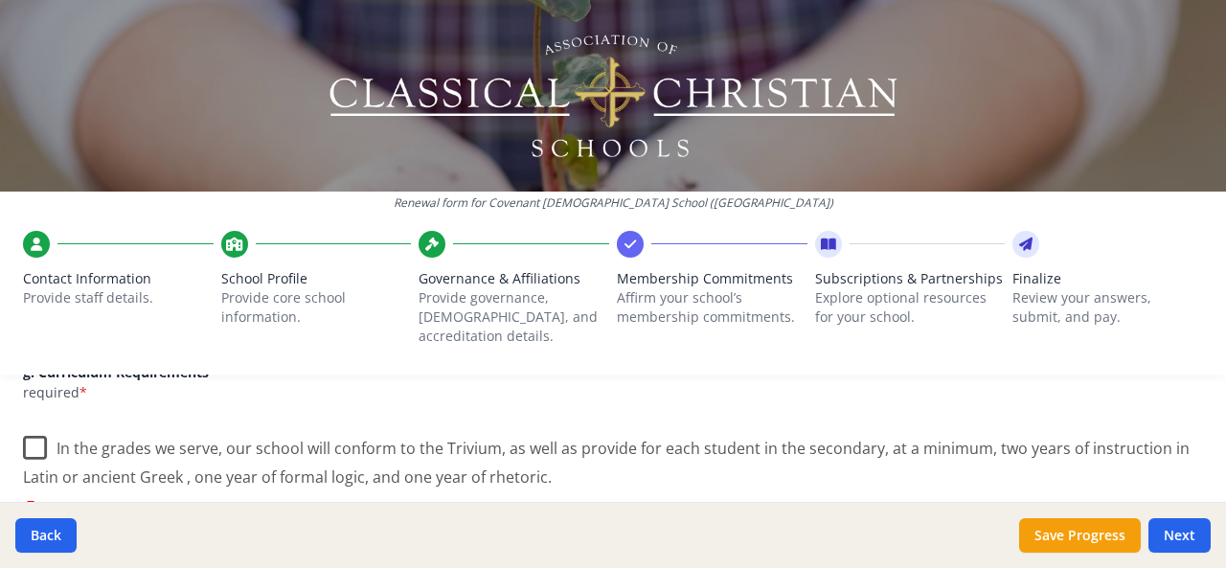
scroll to position [1646, 0]
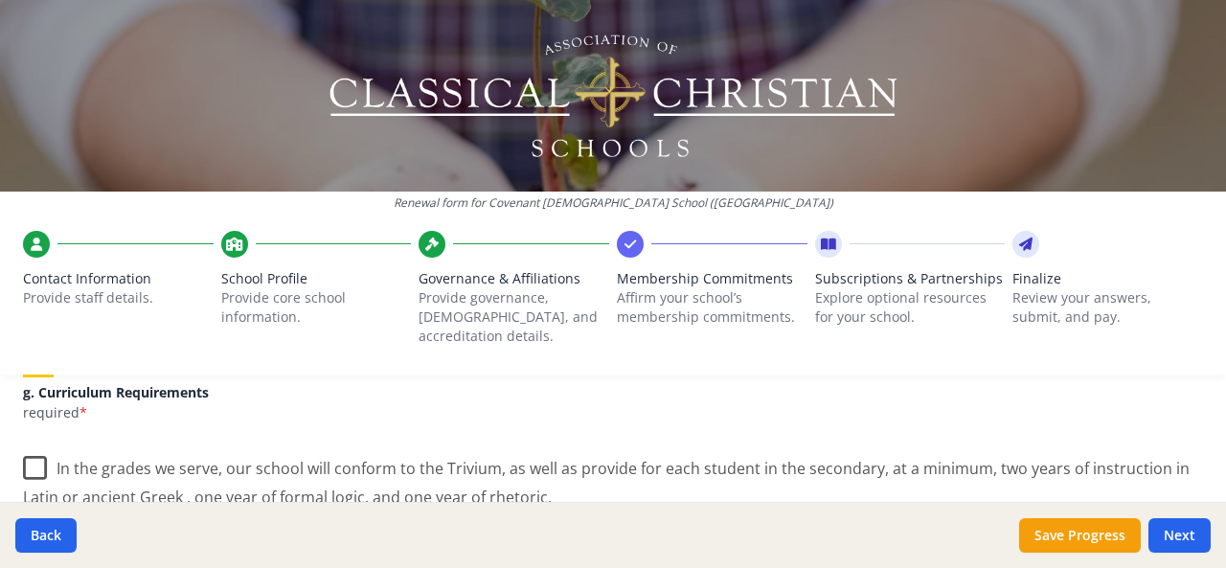
click at [40, 449] on label "In the grades we serve, our school will conform to the Trivium, as well as prov…" at bounding box center [613, 475] width 1180 height 64
click at [0, 0] on input "In the grades we serve, our school will conform to the Trivium, as well as prov…" at bounding box center [0, 0] width 0 height 0
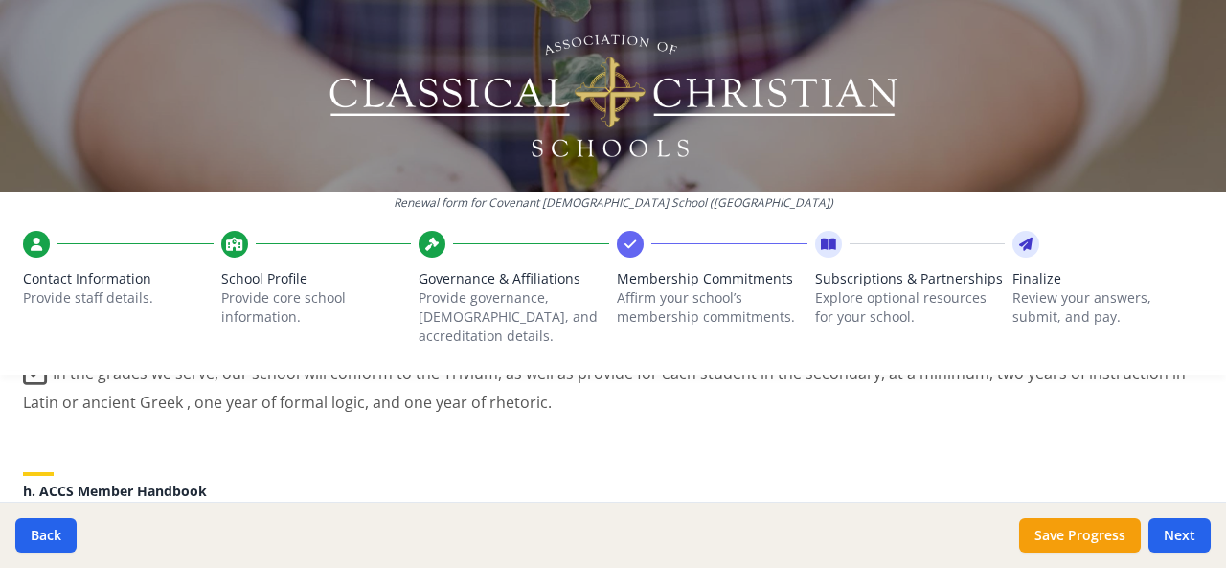
scroll to position [1760, 0]
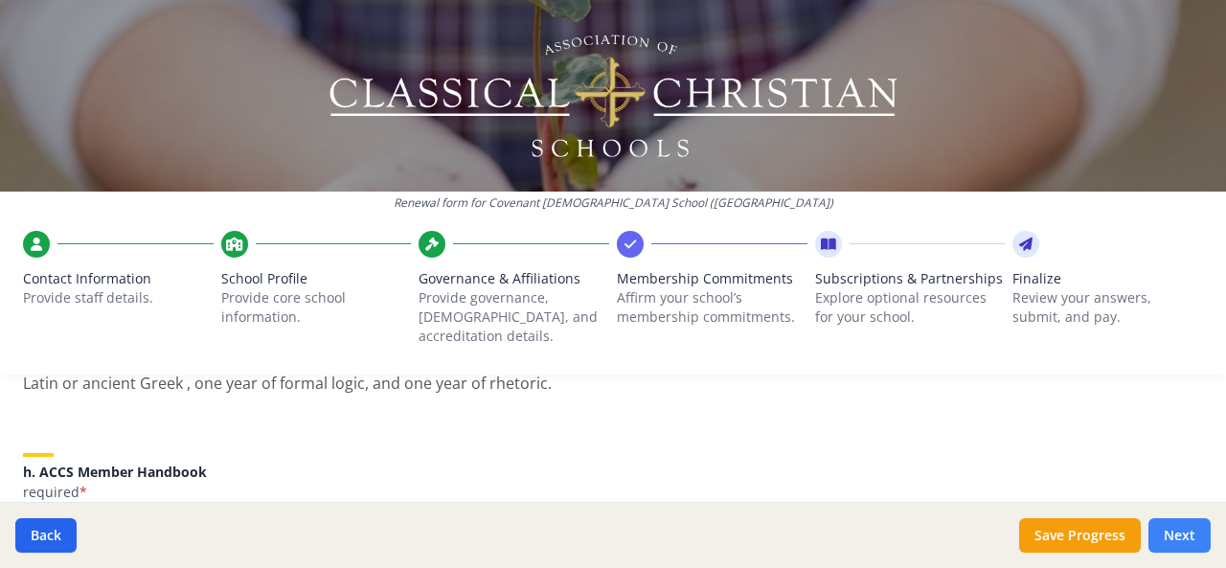
click at [1183, 533] on button "Next" at bounding box center [1179, 535] width 62 height 34
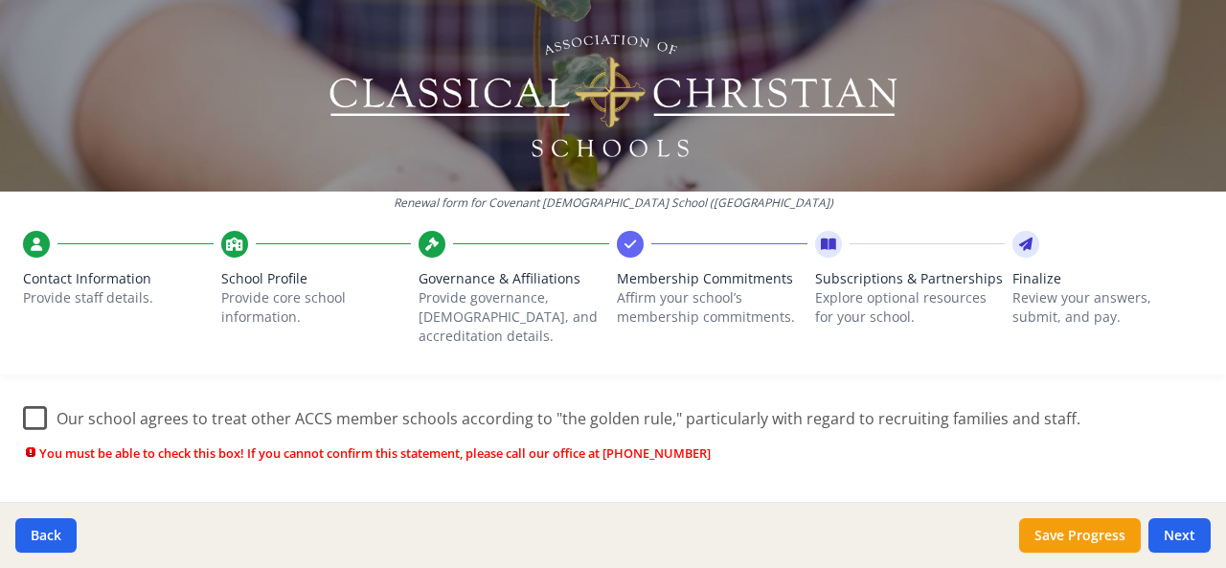
scroll to position [1478, 0]
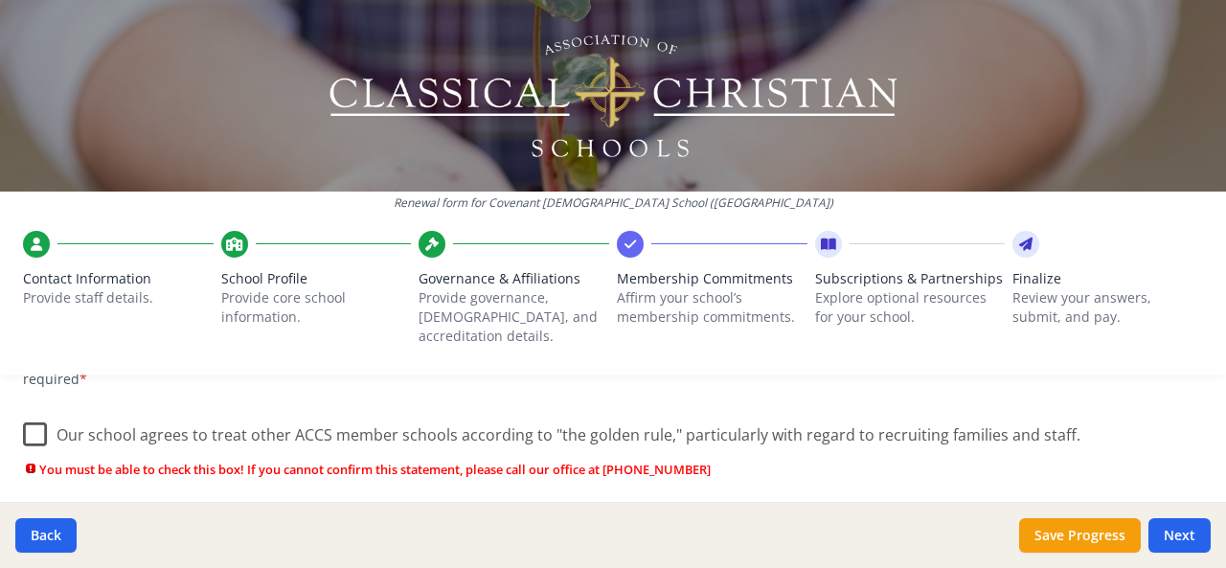
click at [28, 410] on label "Our school agrees to treat other ACCS member schools according to "the golden r…" at bounding box center [551, 430] width 1057 height 41
click at [0, 0] on input "Our school agrees to treat other ACCS member schools according to "the golden r…" at bounding box center [0, 0] width 0 height 0
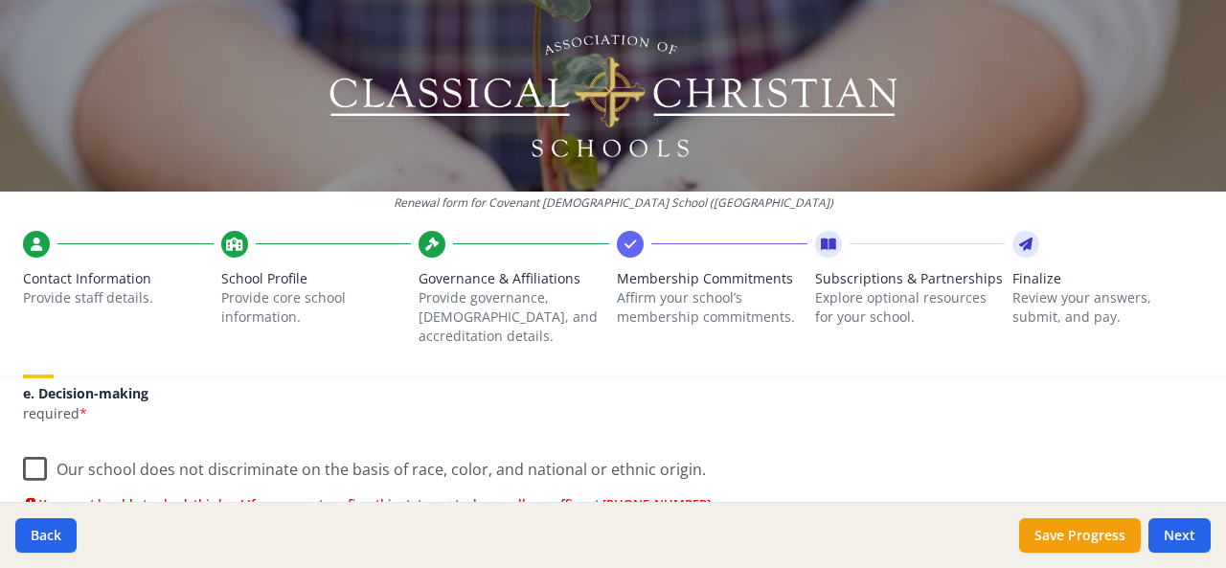
scroll to position [1237, 0]
click at [49, 453] on label "Our school does not discriminate on the basis of race, color, and national or e…" at bounding box center [364, 467] width 683 height 41
click at [0, 0] on input "Our school does not discriminate on the basis of race, color, and national or e…" at bounding box center [0, 0] width 0 height 0
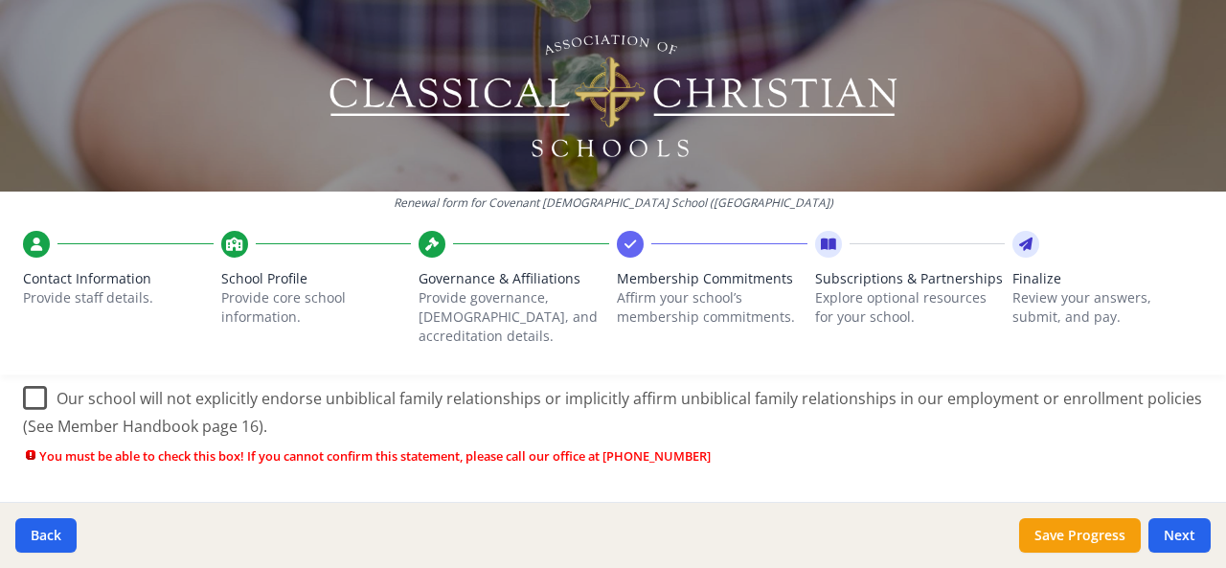
scroll to position [1015, 0]
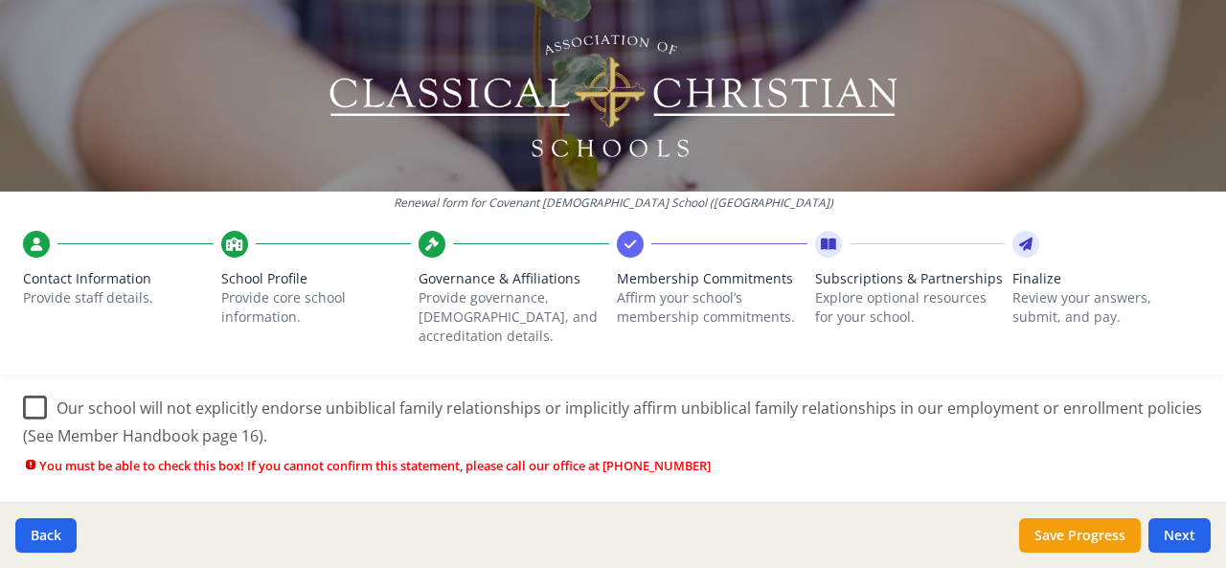
click at [31, 388] on label "Our school will not explicitly endorse unbiblical family relationships or impli…" at bounding box center [613, 415] width 1180 height 64
click at [0, 0] on input "Our school will not explicitly endorse unbiblical family relationships or impli…" at bounding box center [0, 0] width 0 height 0
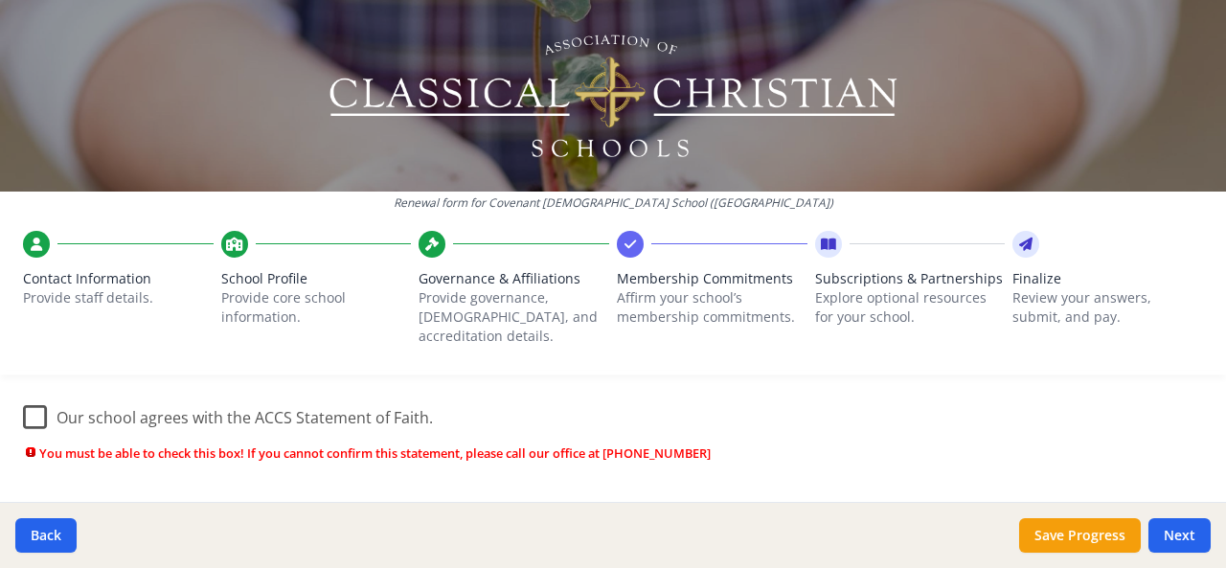
scroll to position [708, 0]
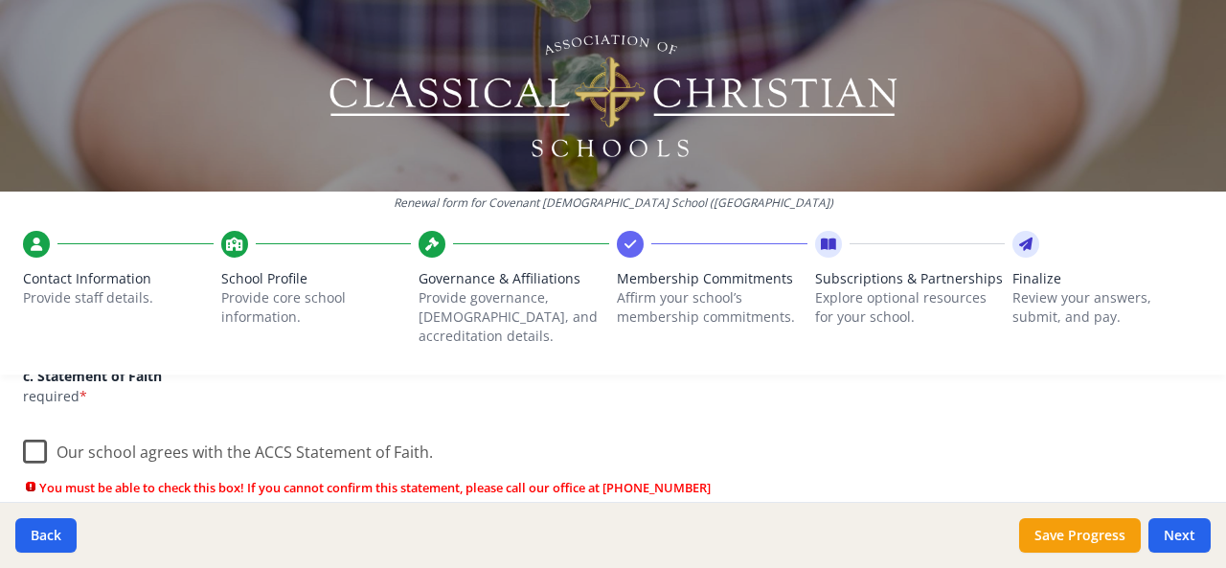
click at [32, 427] on label "Our school agrees with the ACCS Statement of Faith." at bounding box center [228, 447] width 410 height 41
click at [0, 0] on input "Our school agrees with the ACCS Statement of Faith." at bounding box center [0, 0] width 0 height 0
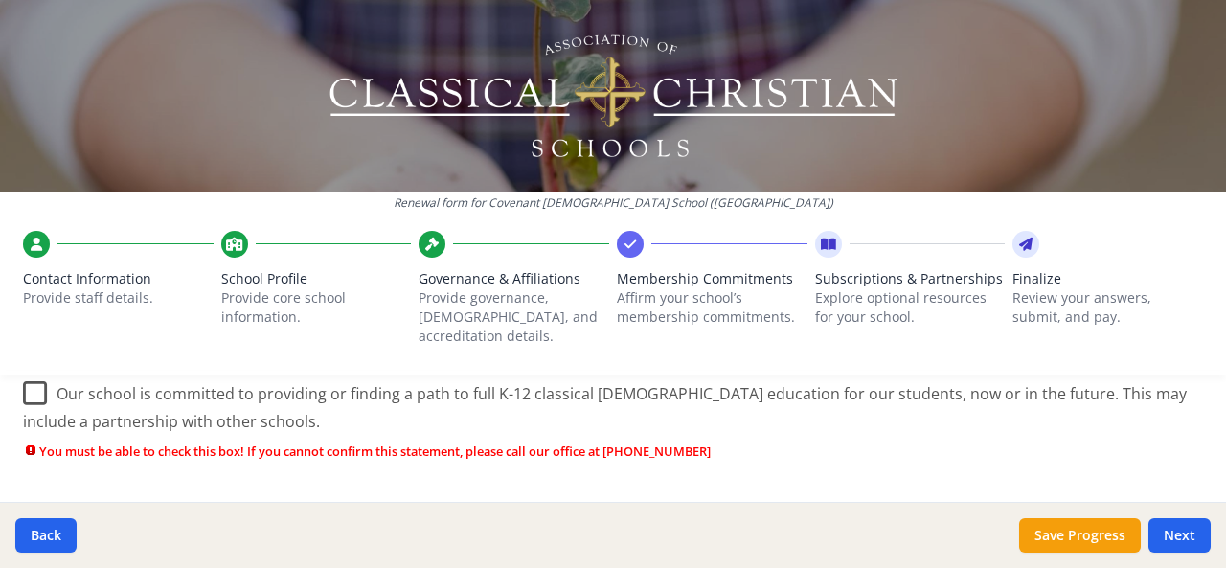
scroll to position [523, 0]
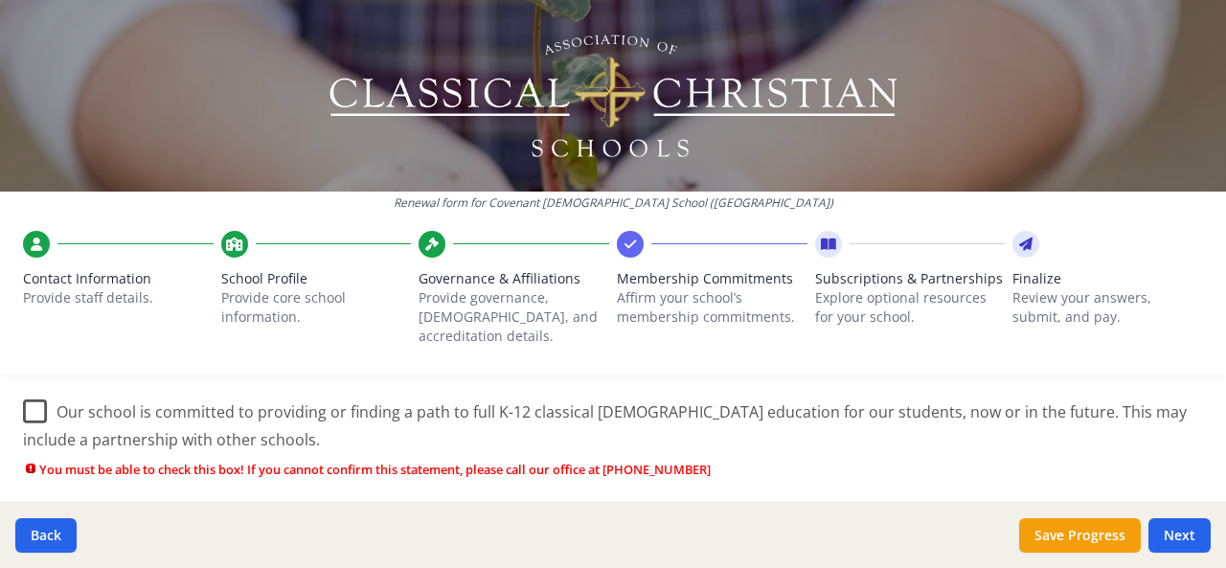
click at [52, 395] on label "Our school is committed to providing or finding a path to full K-12 classical C…" at bounding box center [613, 419] width 1180 height 64
click at [0, 0] on input "Our school is committed to providing or finding a path to full K-12 classical C…" at bounding box center [0, 0] width 0 height 0
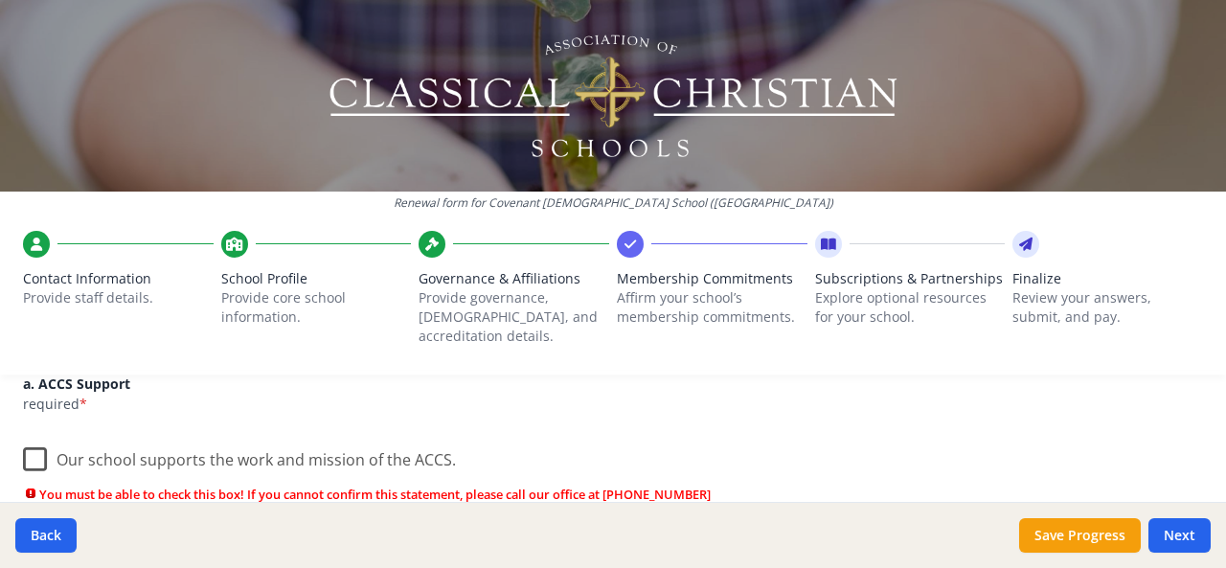
scroll to position [247, 0]
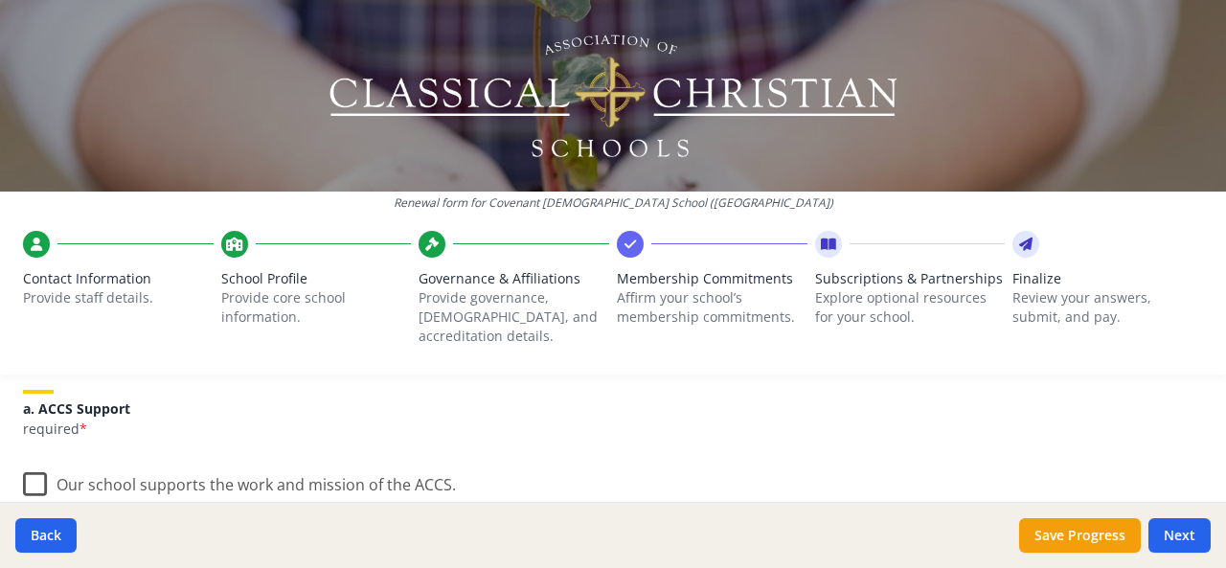
click at [34, 464] on label "Our school supports the work and mission of the ACCS." at bounding box center [239, 480] width 433 height 41
click at [0, 0] on input "Our school supports the work and mission of the ACCS." at bounding box center [0, 0] width 0 height 0
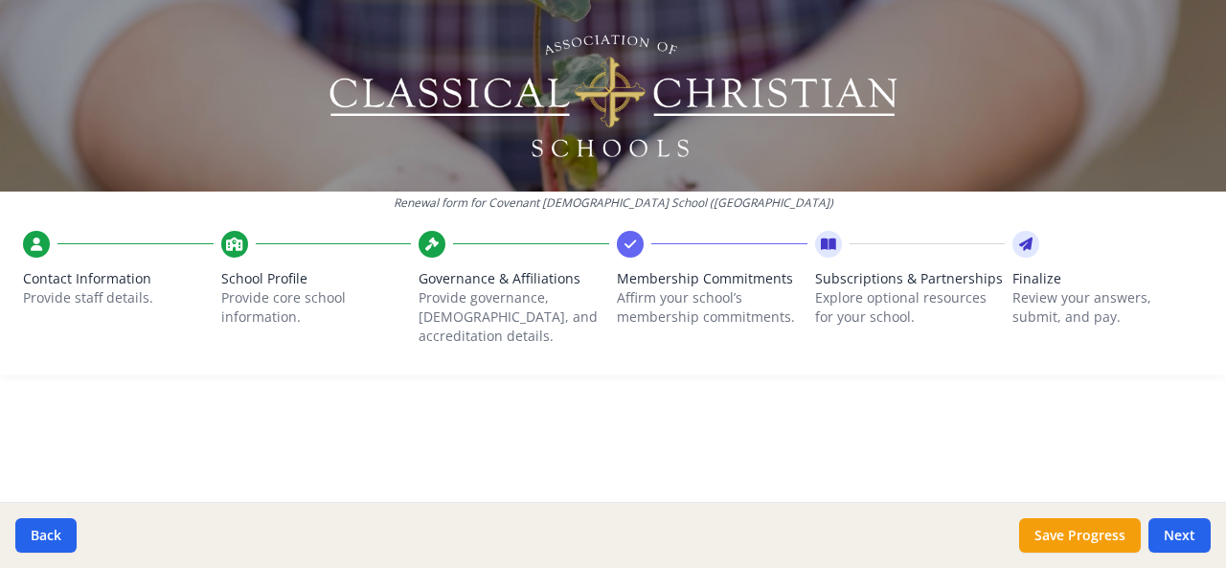
scroll to position [0, 0]
click at [1178, 528] on button "Next" at bounding box center [1179, 535] width 62 height 34
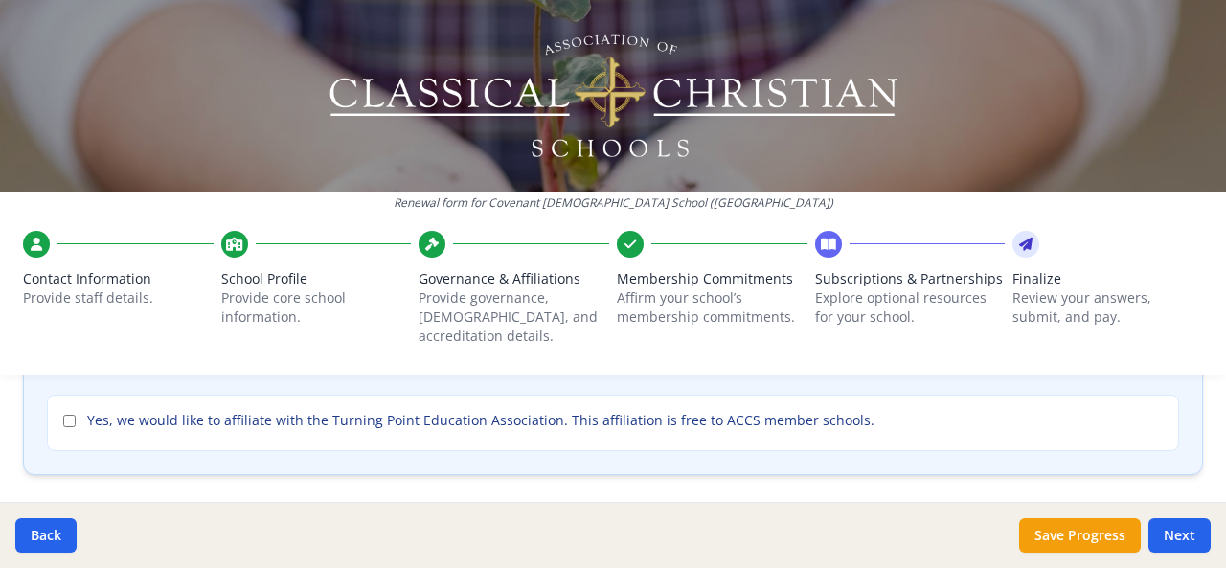
scroll to position [304, 0]
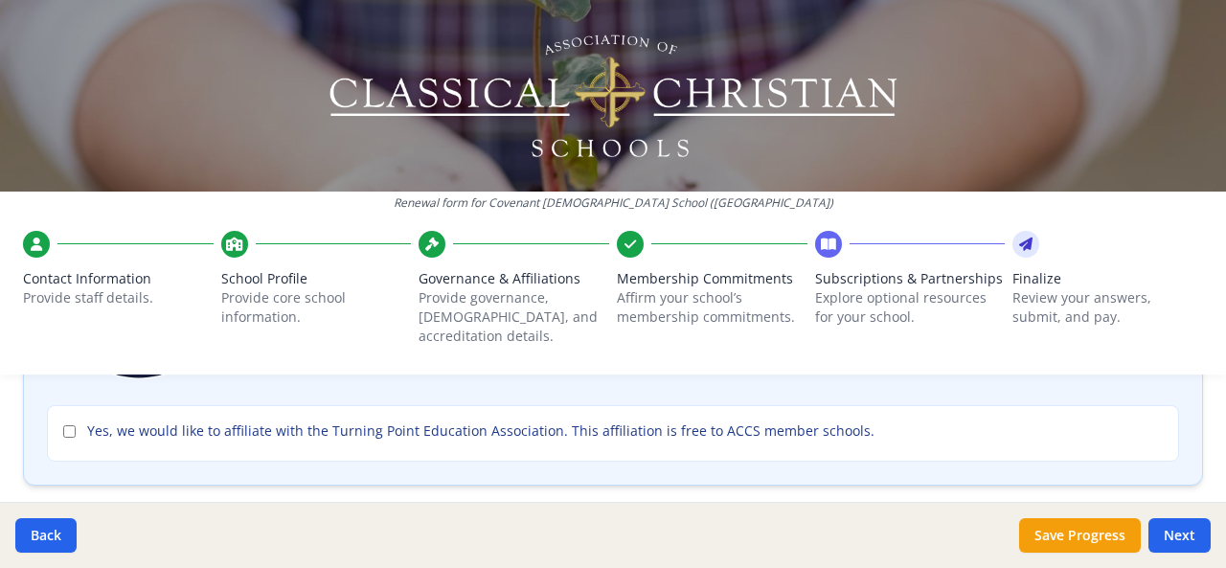
click at [71, 421] on label "Yes, we would like to affiliate with the Turning Point Education Association. T…" at bounding box center [612, 430] width 1099 height 19
click at [71, 425] on input "Yes, we would like to affiliate with the Turning Point Education Association. T…" at bounding box center [69, 431] width 12 height 12
checkbox input "true"
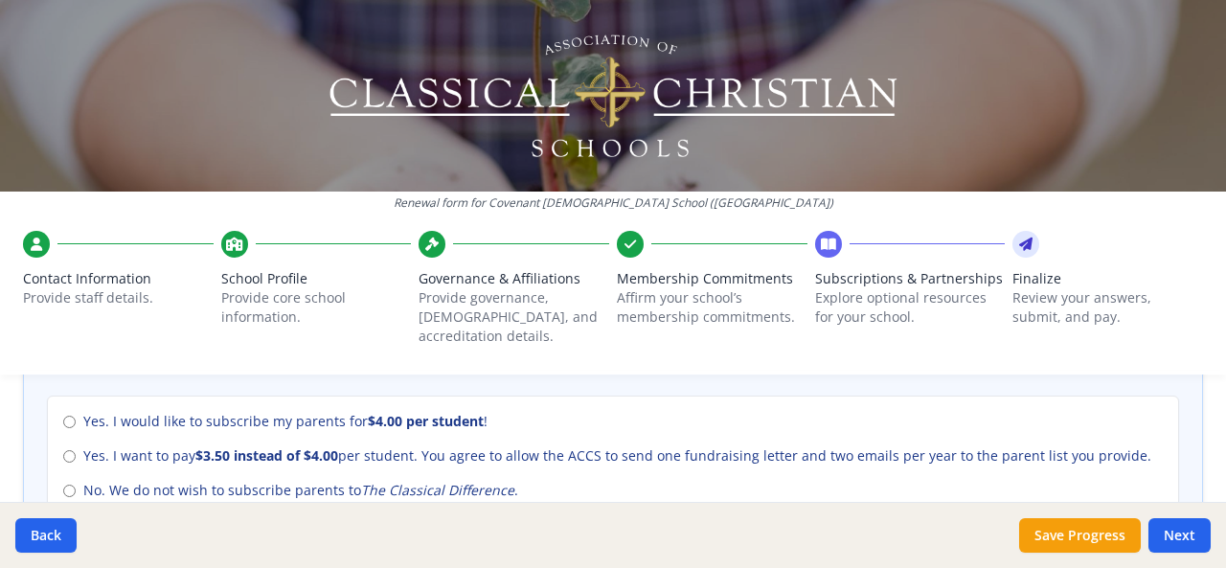
scroll to position [885, 0]
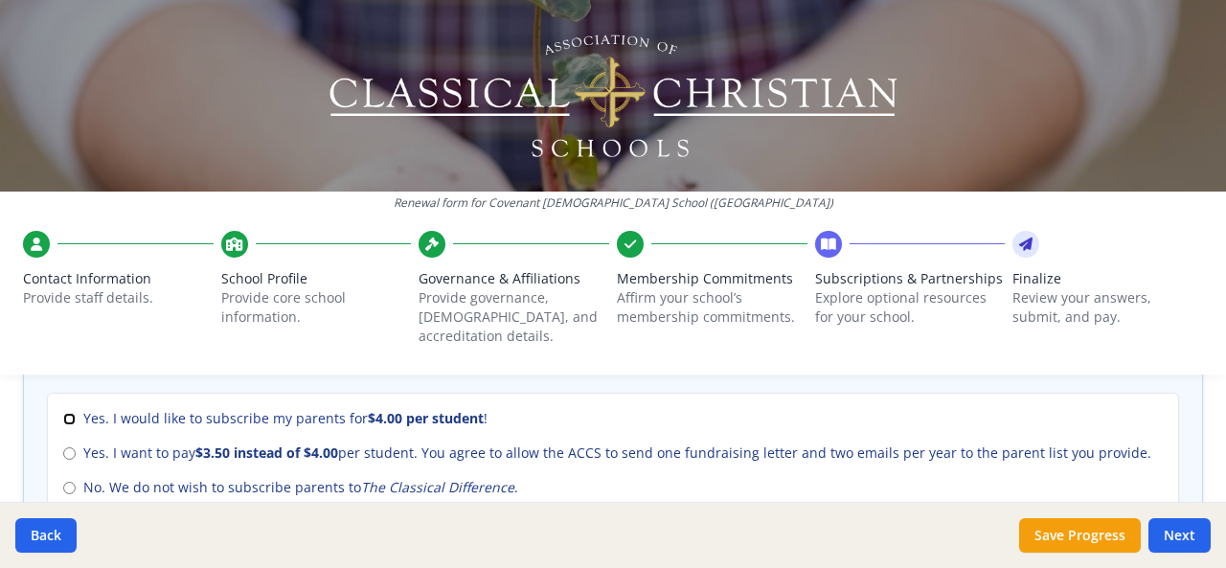
click at [63, 413] on input "Yes. I would like to subscribe my parents for $4.00 per student !" at bounding box center [69, 419] width 12 height 12
radio input "true"
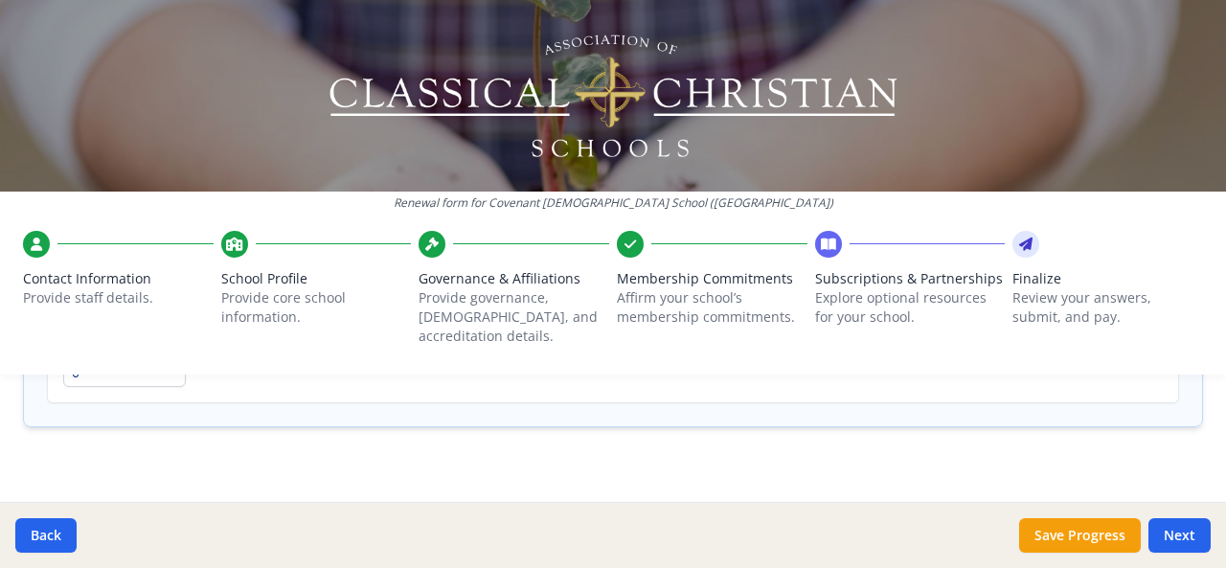
scroll to position [1615, 0]
click at [1184, 530] on button "Next" at bounding box center [1179, 535] width 62 height 34
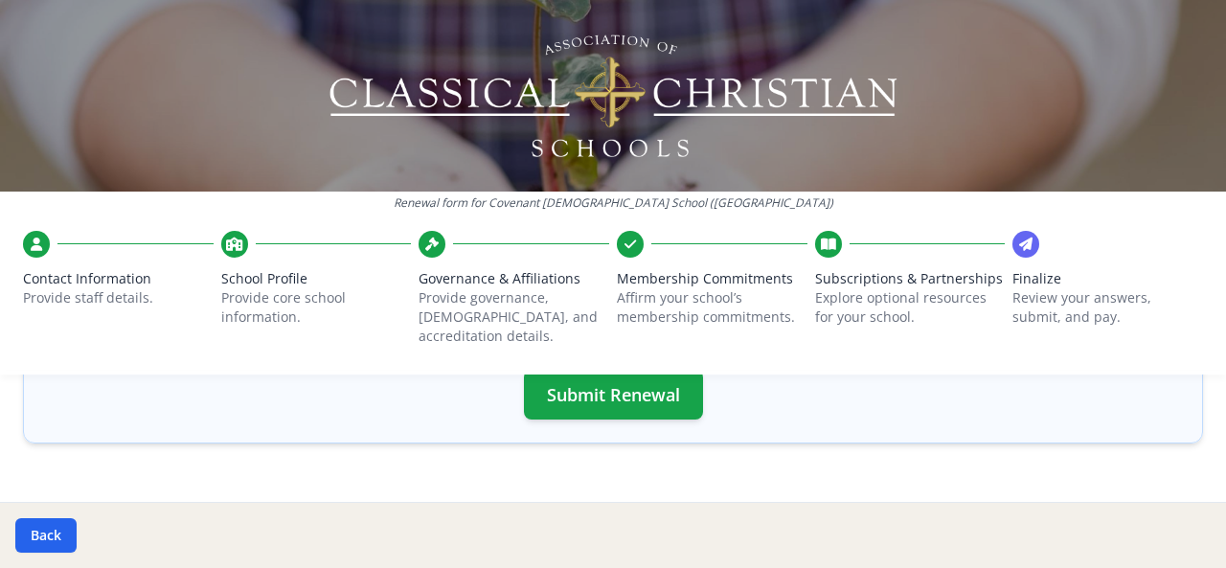
scroll to position [852, 0]
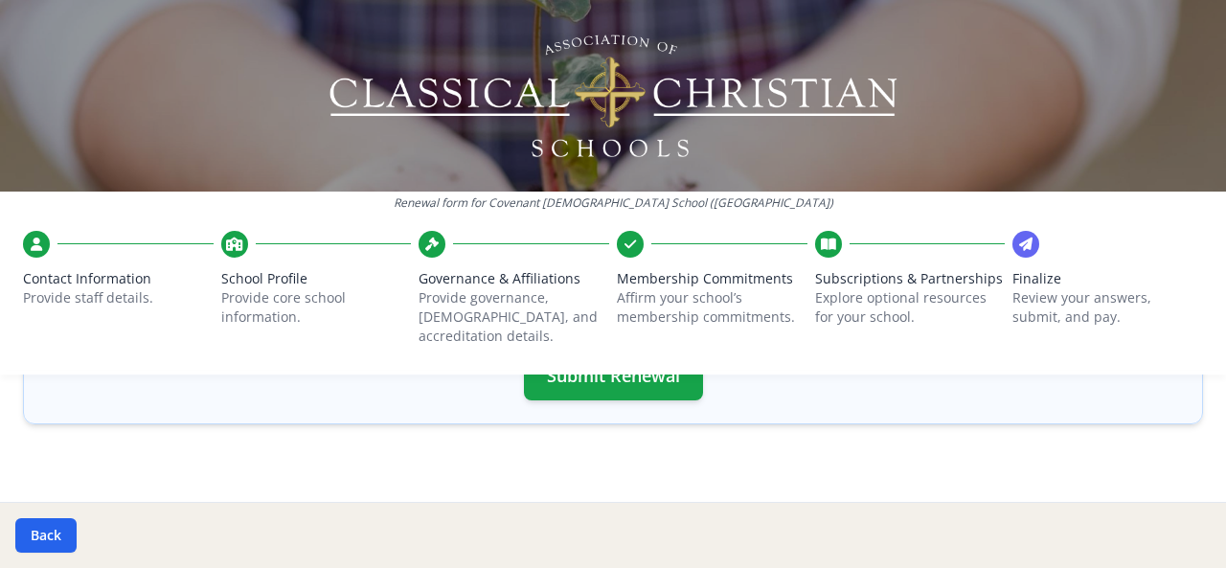
click at [630, 364] on div "Renewal form for Covenant Christian School (FL) Contact Information Provide sta…" at bounding box center [613, 195] width 1226 height 390
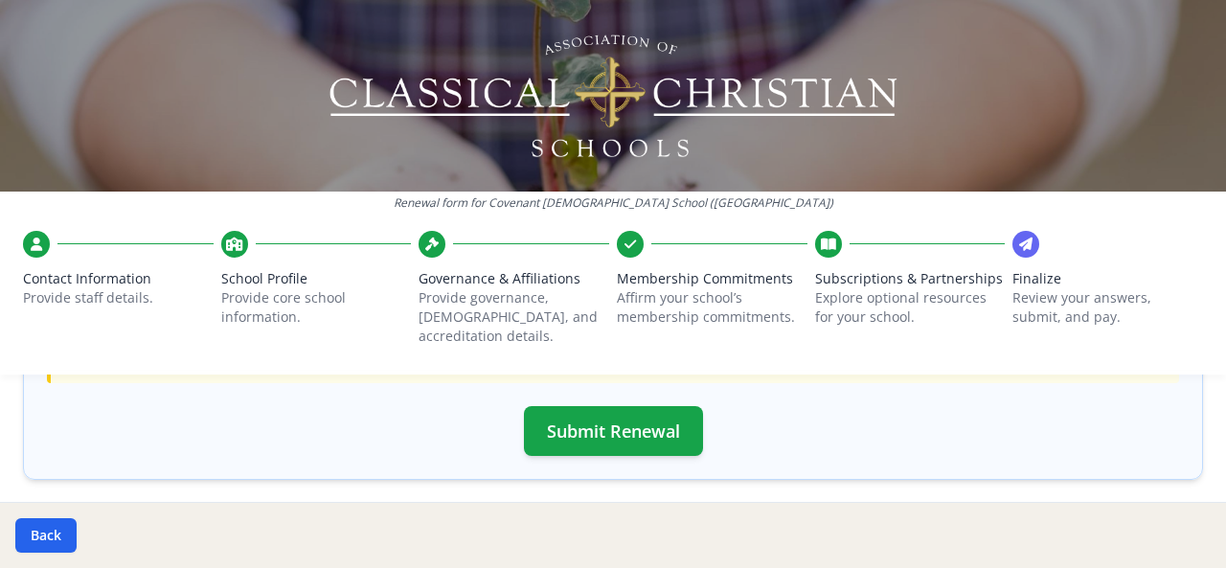
scroll to position [782, 0]
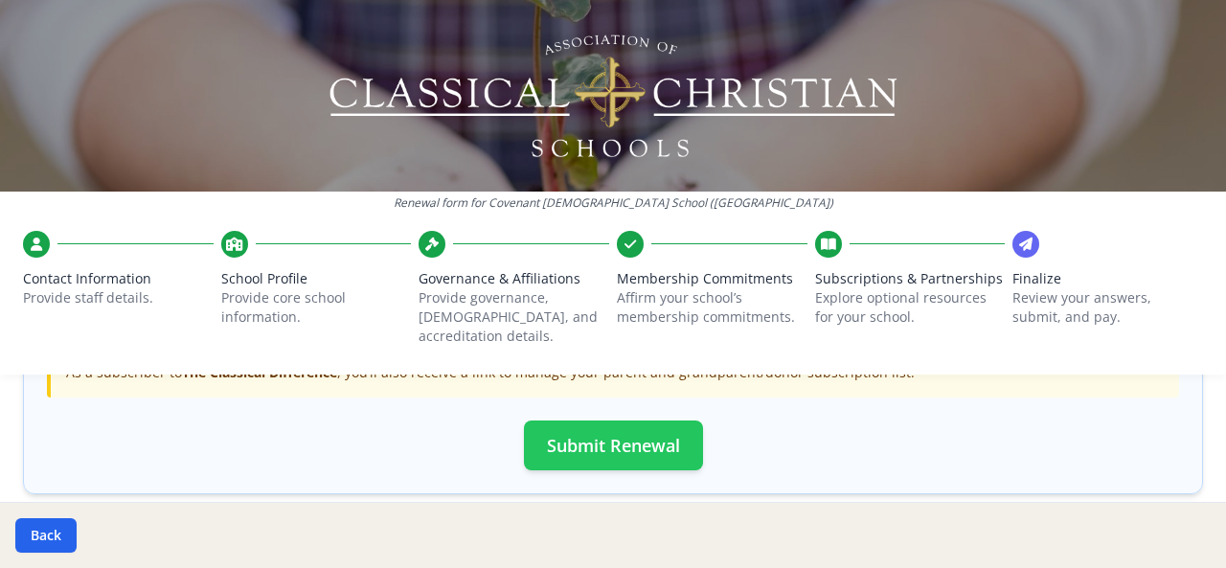
click at [559, 423] on button "Submit Renewal" at bounding box center [613, 445] width 179 height 50
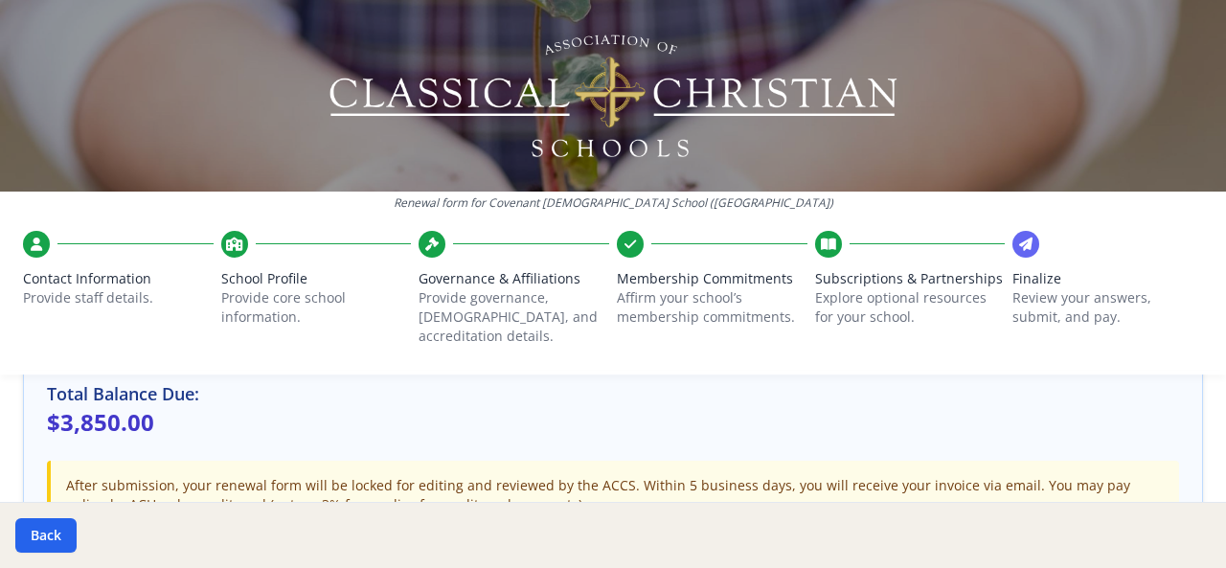
scroll to position [851, 0]
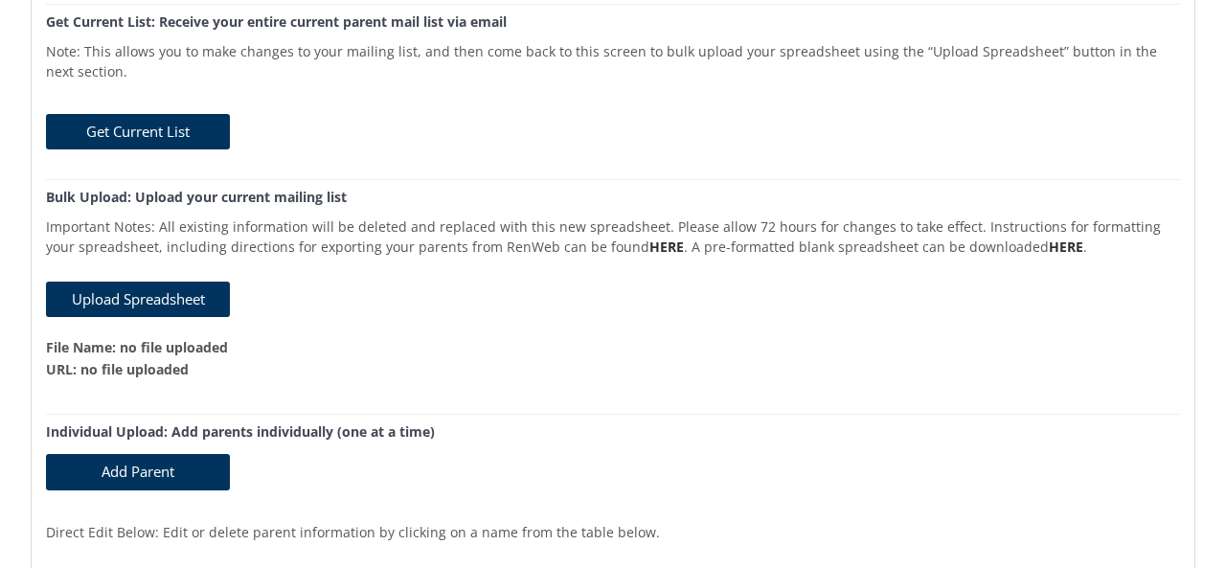
scroll to position [211, 0]
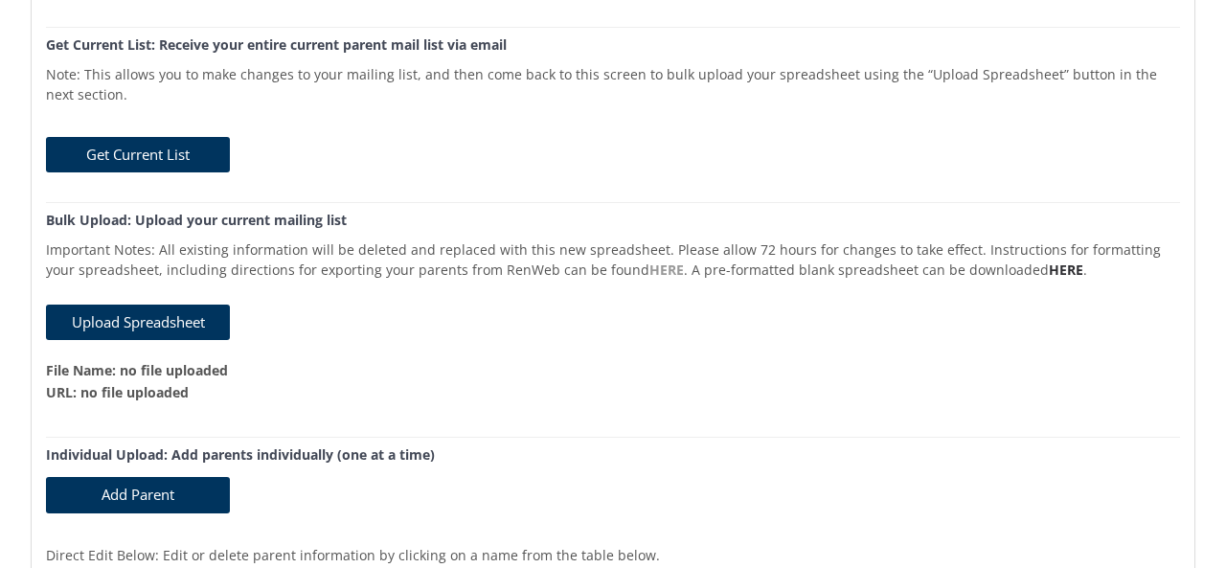
click at [649, 262] on link "HERE" at bounding box center [666, 269] width 34 height 18
